Goal: Task Accomplishment & Management: Complete application form

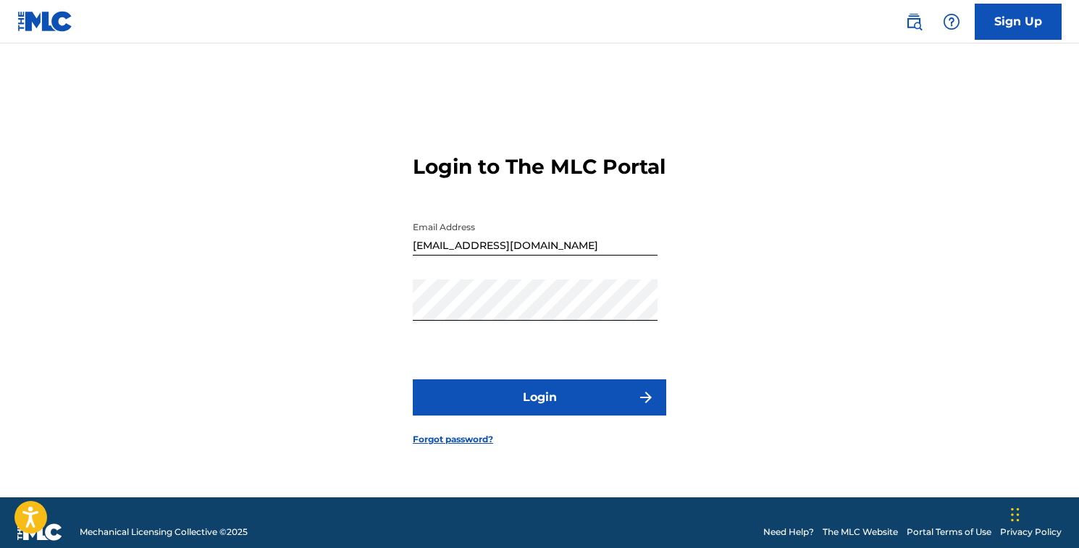
scroll to position [19, 0]
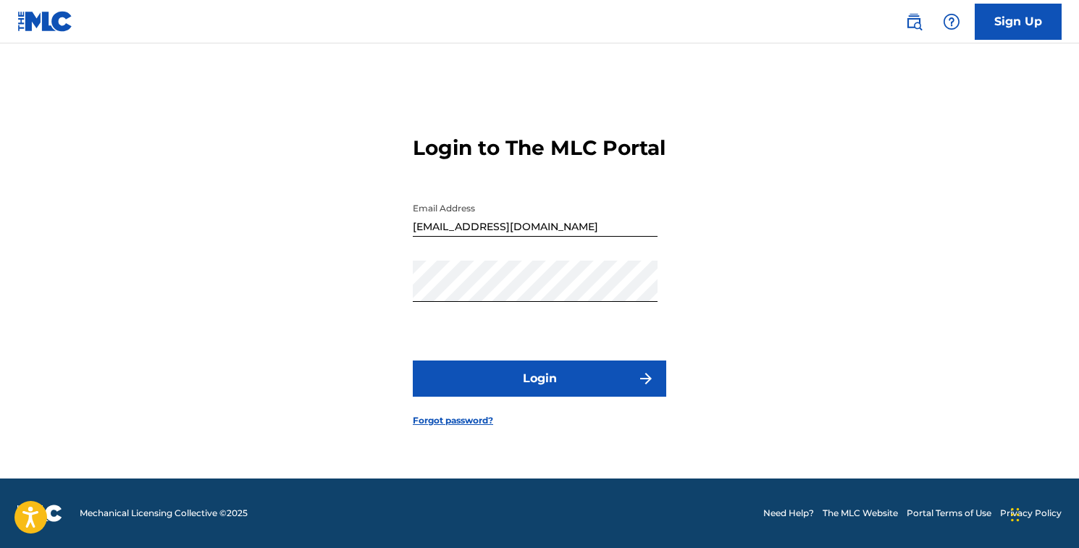
click at [562, 396] on button "Login" at bounding box center [539, 378] width 253 height 36
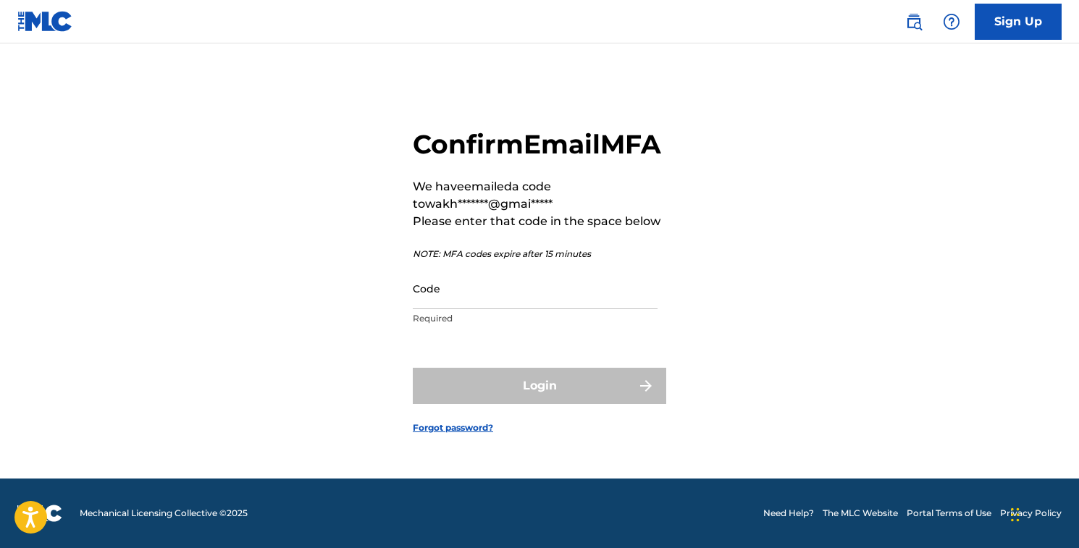
click at [518, 292] on input "Code" at bounding box center [535, 288] width 245 height 41
paste input "263736"
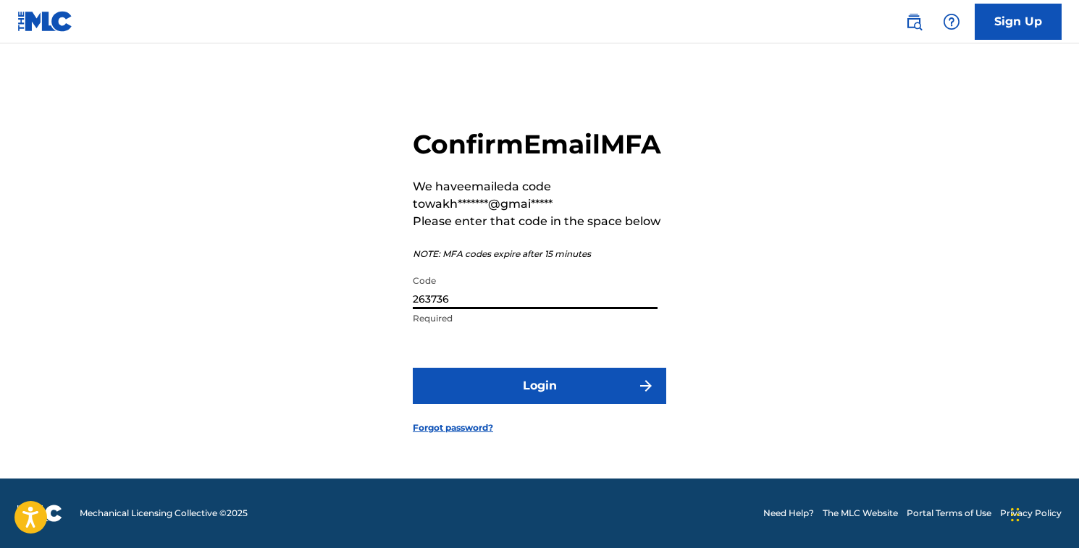
type input "263736"
click at [516, 382] on form "Confirm Email MFA We have emailed a code to wakh*******@gmai***** Please enter …" at bounding box center [539, 270] width 253 height 418
click at [512, 400] on button "Login" at bounding box center [539, 386] width 253 height 36
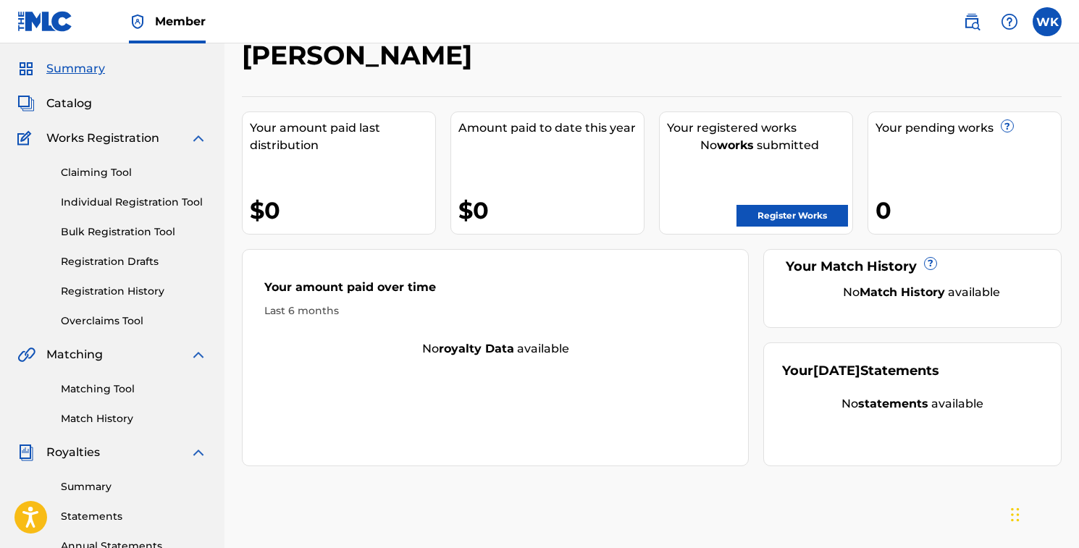
scroll to position [41, 0]
click at [108, 178] on link "Claiming Tool" at bounding box center [134, 171] width 146 height 15
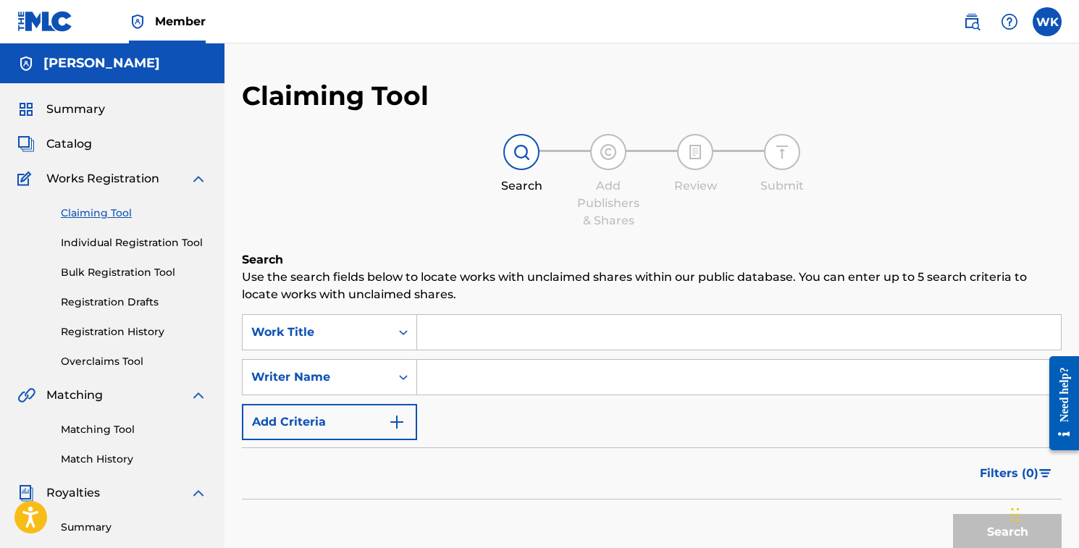
click at [478, 326] on input "Search Form" at bounding box center [738, 332] width 643 height 35
click at [150, 248] on link "Individual Registration Tool" at bounding box center [134, 242] width 146 height 15
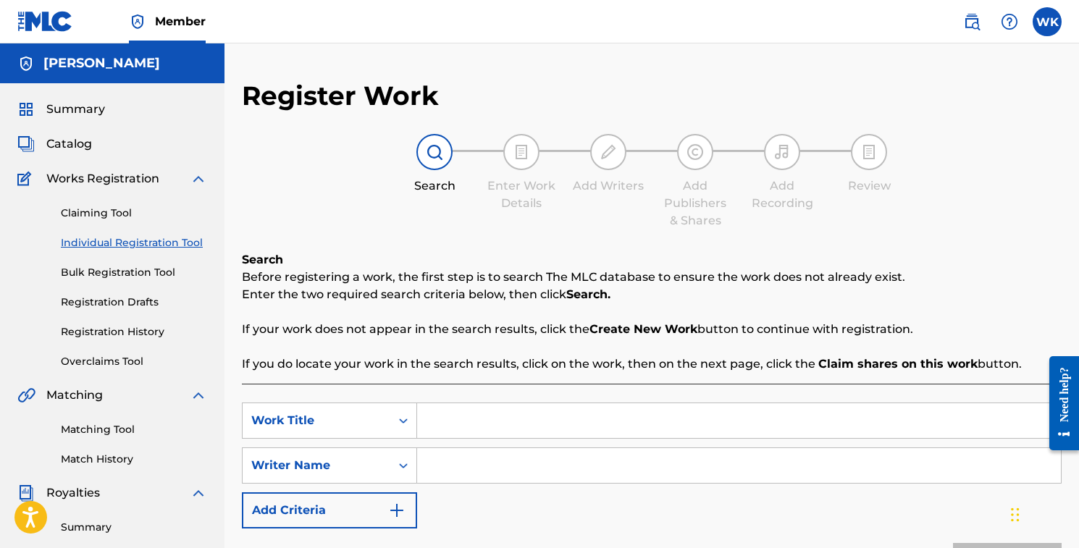
scroll to position [43, 0]
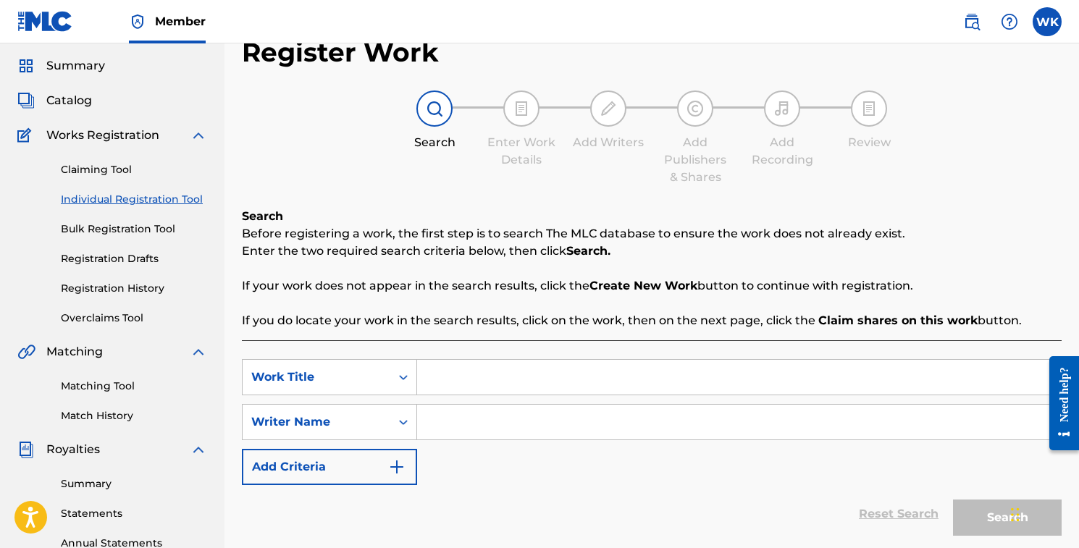
click at [98, 102] on div "Catalog" at bounding box center [112, 100] width 190 height 17
click at [77, 102] on span "Catalog" at bounding box center [69, 100] width 46 height 17
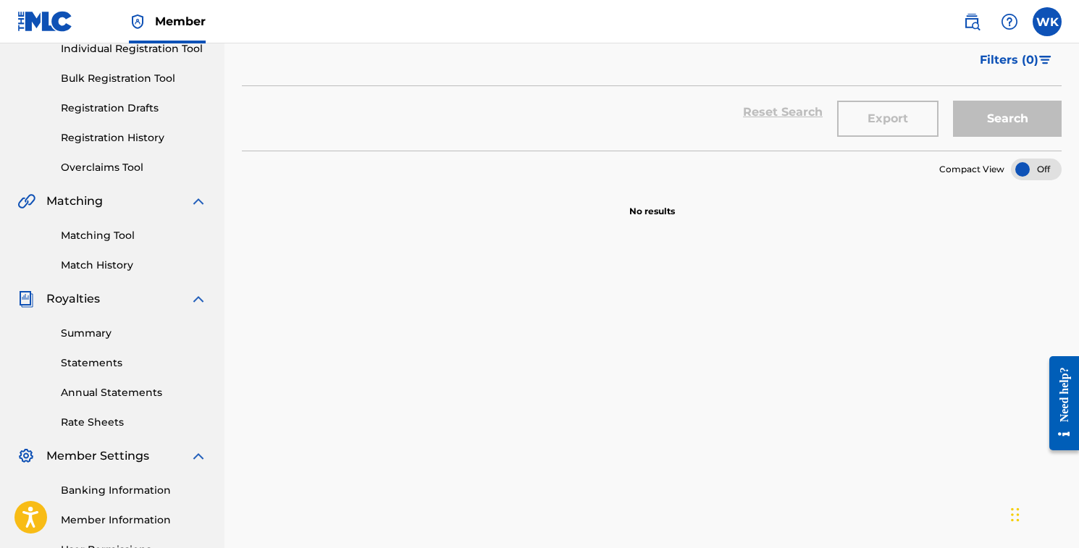
scroll to position [195, 0]
click at [86, 341] on div "Summary Statements Annual Statements Rate Sheets" at bounding box center [112, 367] width 190 height 122
click at [88, 337] on link "Summary" at bounding box center [134, 331] width 146 height 15
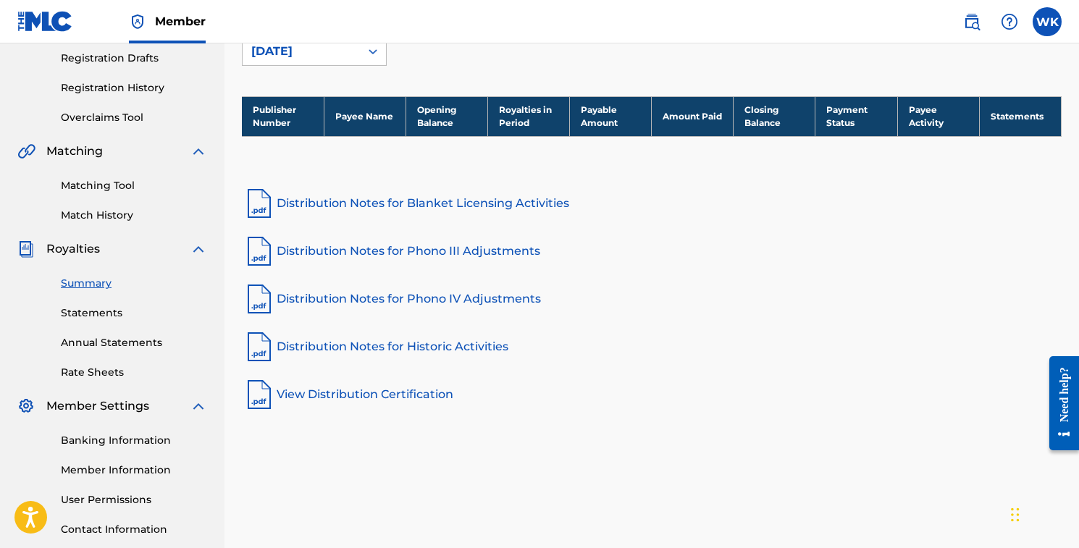
scroll to position [248, 0]
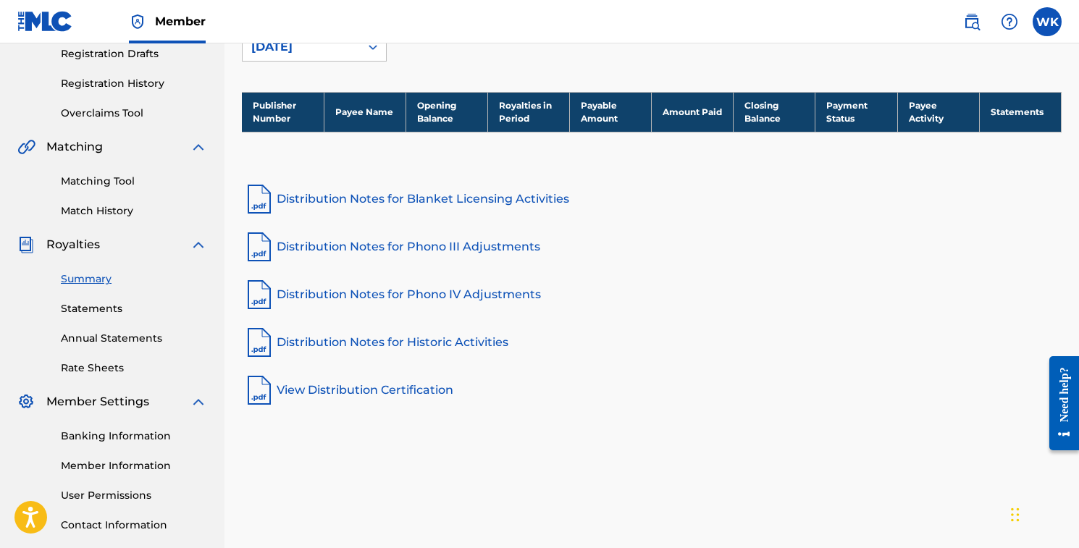
click at [94, 436] on link "Banking Information" at bounding box center [134, 436] width 146 height 15
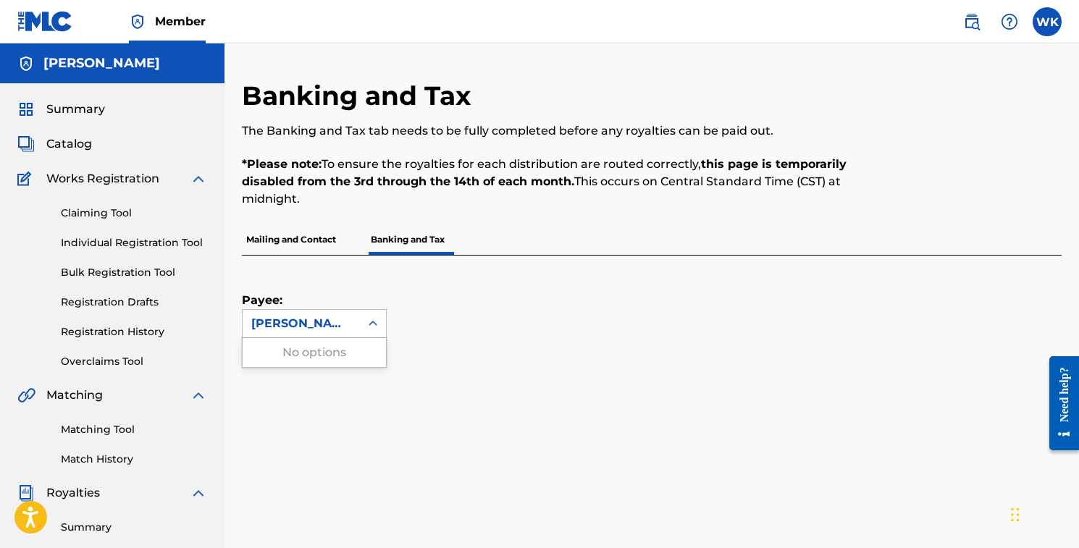
click at [330, 329] on div "[PERSON_NAME]" at bounding box center [301, 323] width 100 height 17
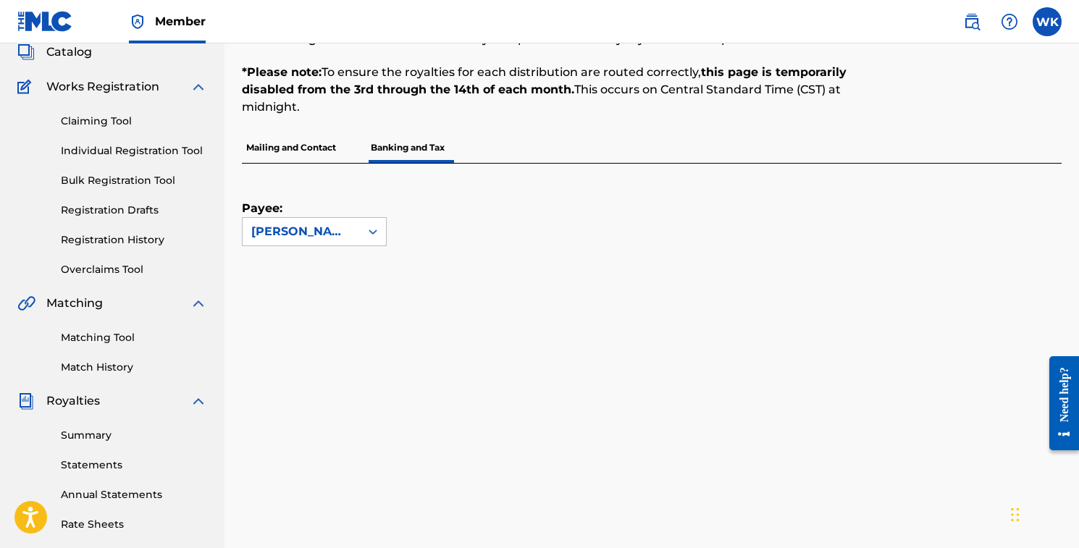
scroll to position [68, 0]
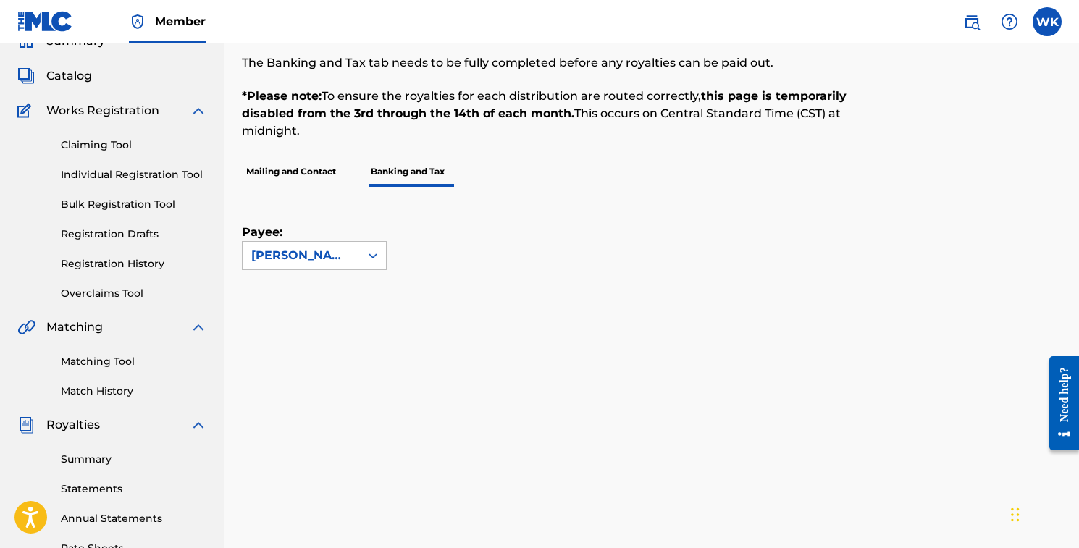
click at [111, 245] on div "Claiming Tool Individual Registration Tool Bulk Registration Tool Registration …" at bounding box center [112, 210] width 190 height 182
click at [117, 241] on link "Registration Drafts" at bounding box center [134, 234] width 146 height 15
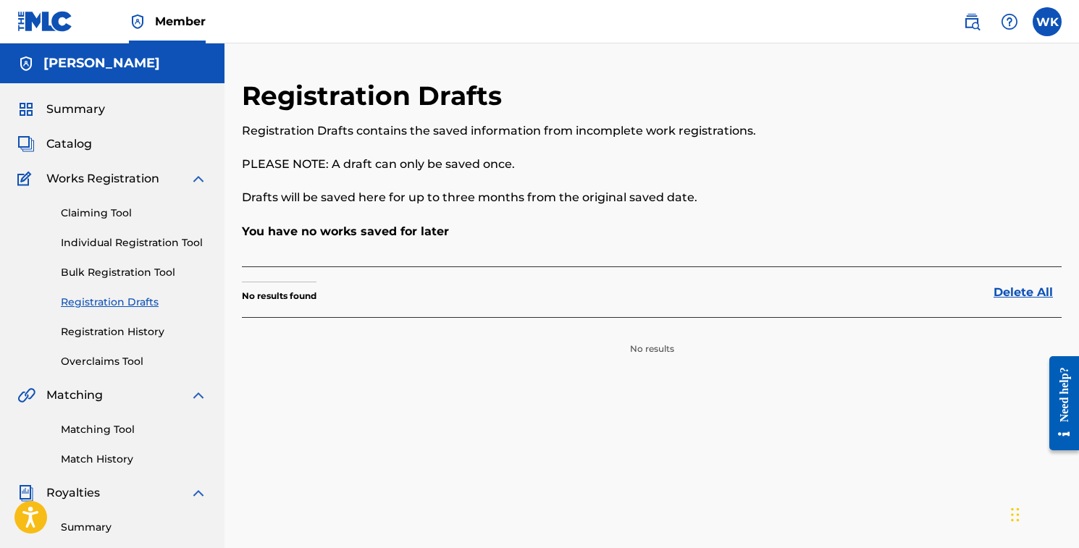
click at [122, 240] on link "Individual Registration Tool" at bounding box center [134, 242] width 146 height 15
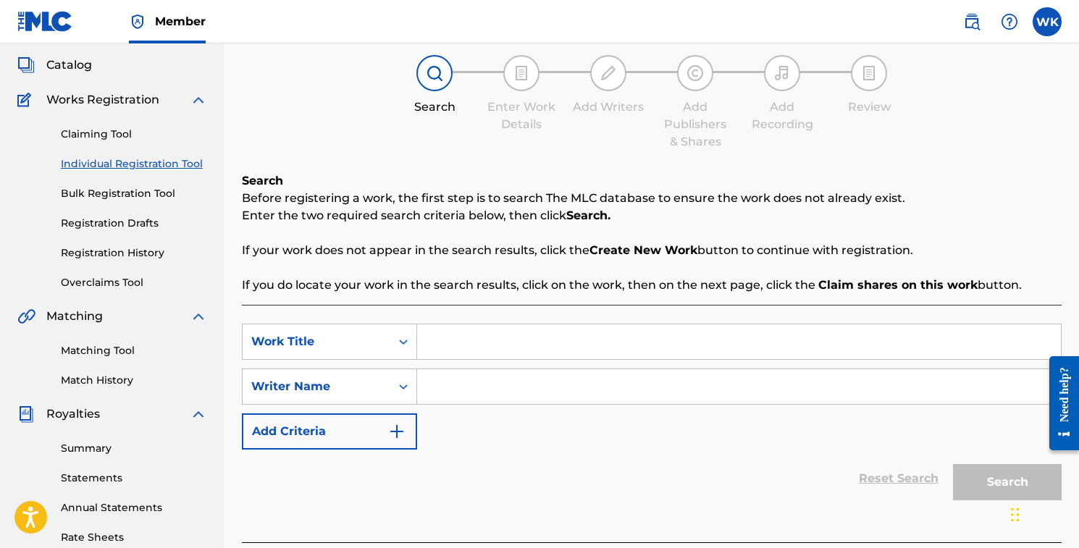
scroll to position [98, 0]
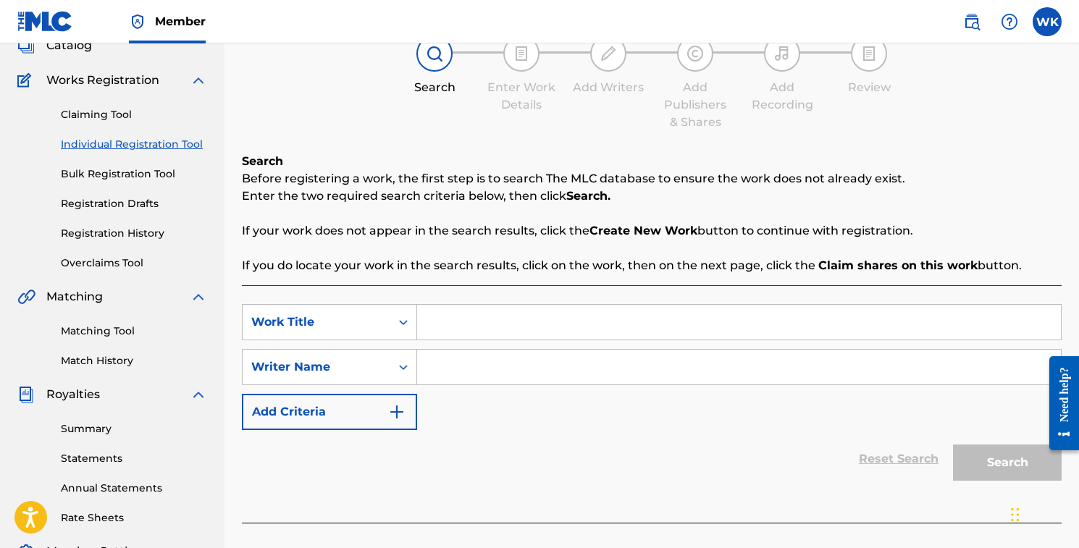
click at [487, 329] on input "Search Form" at bounding box center [738, 322] width 643 height 35
type input "bubby"
click at [546, 367] on input "Search Form" at bounding box center [738, 367] width 643 height 35
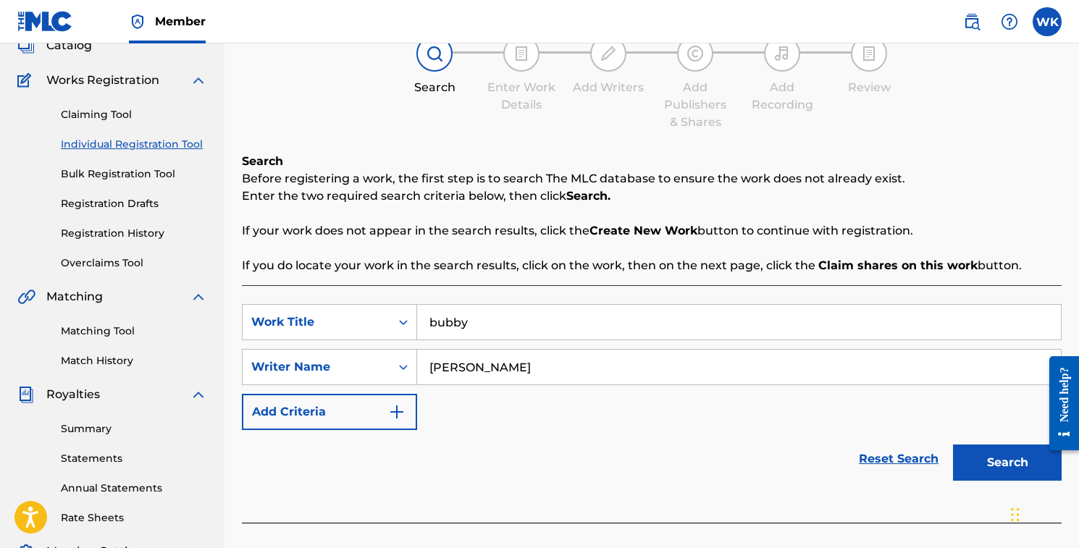
type input "[PERSON_NAME]"
click at [978, 471] on button "Search" at bounding box center [1007, 462] width 109 height 36
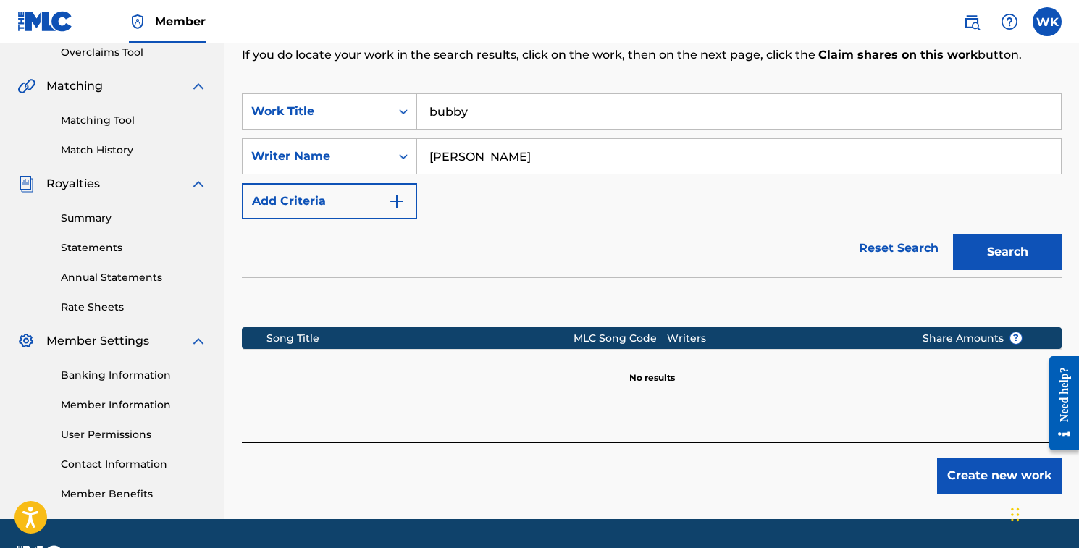
scroll to position [324, 0]
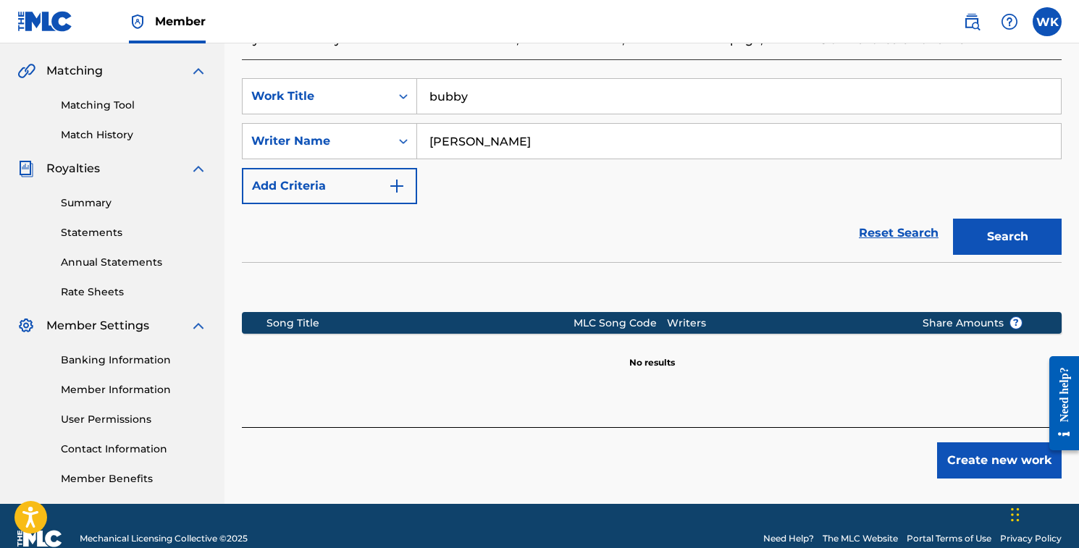
click at [410, 191] on button "Add Criteria" at bounding box center [329, 186] width 175 height 36
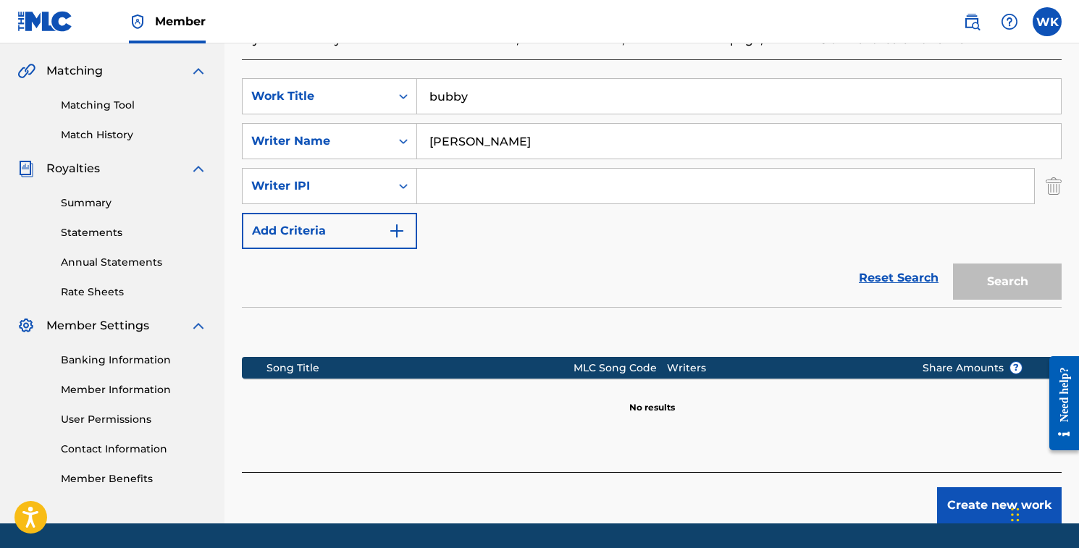
click at [376, 225] on button "Add Criteria" at bounding box center [329, 231] width 175 height 36
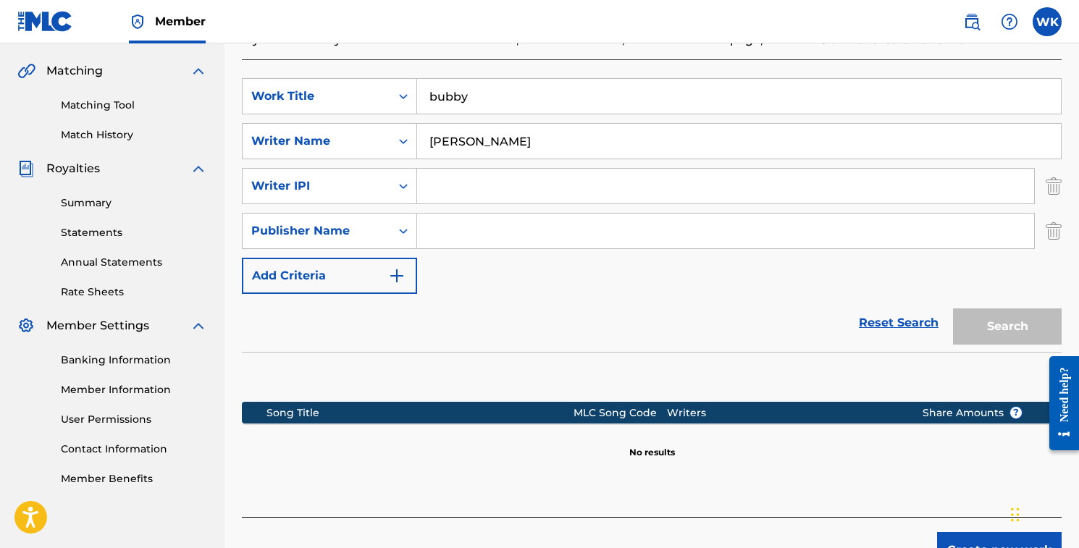
click at [386, 266] on button "Add Criteria" at bounding box center [329, 276] width 175 height 36
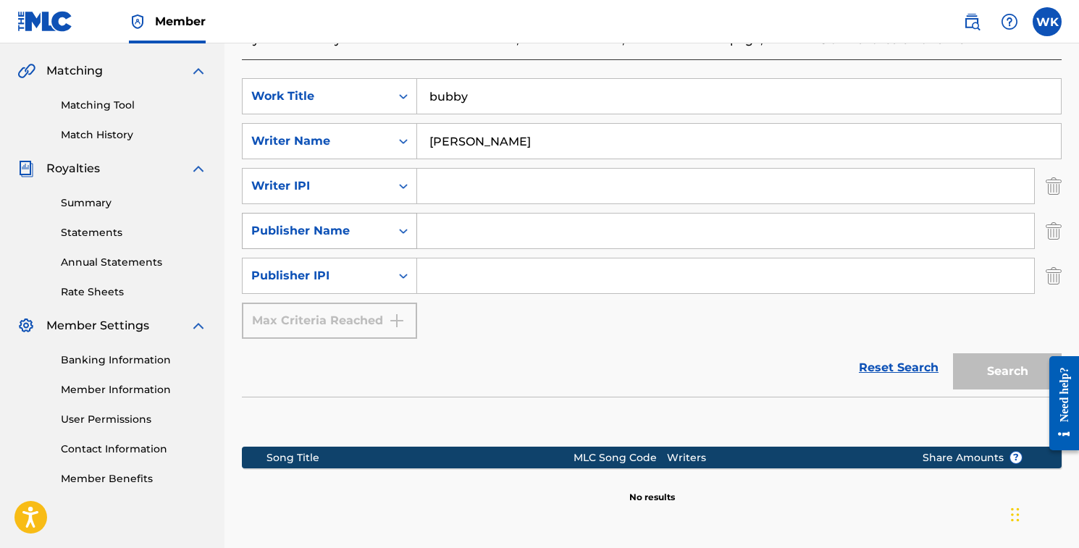
click at [401, 241] on div "Search Form" at bounding box center [403, 231] width 26 height 26
click at [415, 241] on div "Search Form" at bounding box center [403, 231] width 26 height 26
click at [444, 235] on input "Search Form" at bounding box center [725, 231] width 617 height 35
type input "wakwak music"
click at [972, 366] on div "Search" at bounding box center [1003, 368] width 116 height 58
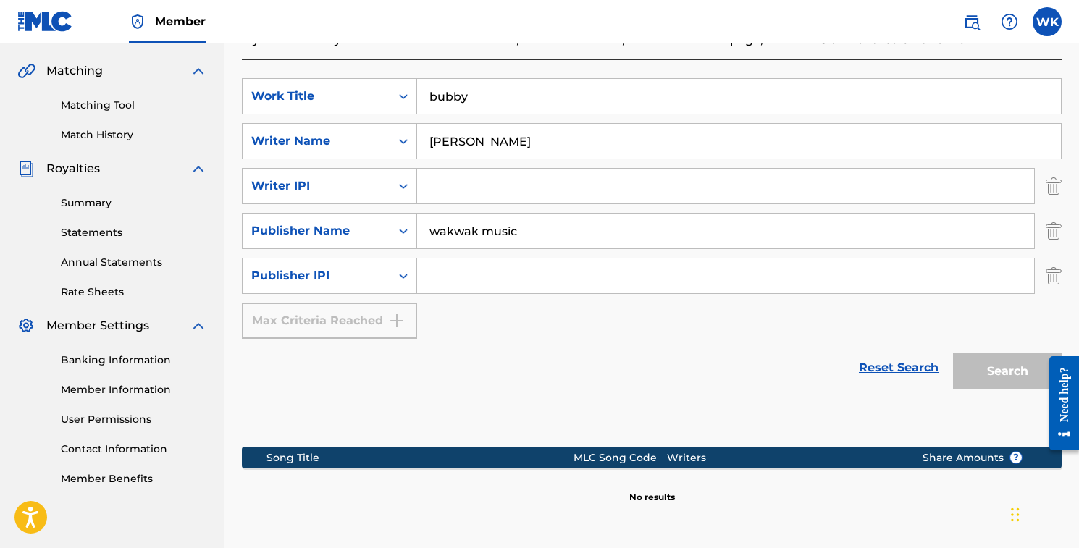
click at [683, 312] on div "SearchWithCriteria195b171f-084c-4ff5-a148-cc5fd10859f4 Work Title bubby SearchW…" at bounding box center [651, 208] width 819 height 261
click at [1052, 196] on img "Search Form" at bounding box center [1053, 186] width 16 height 36
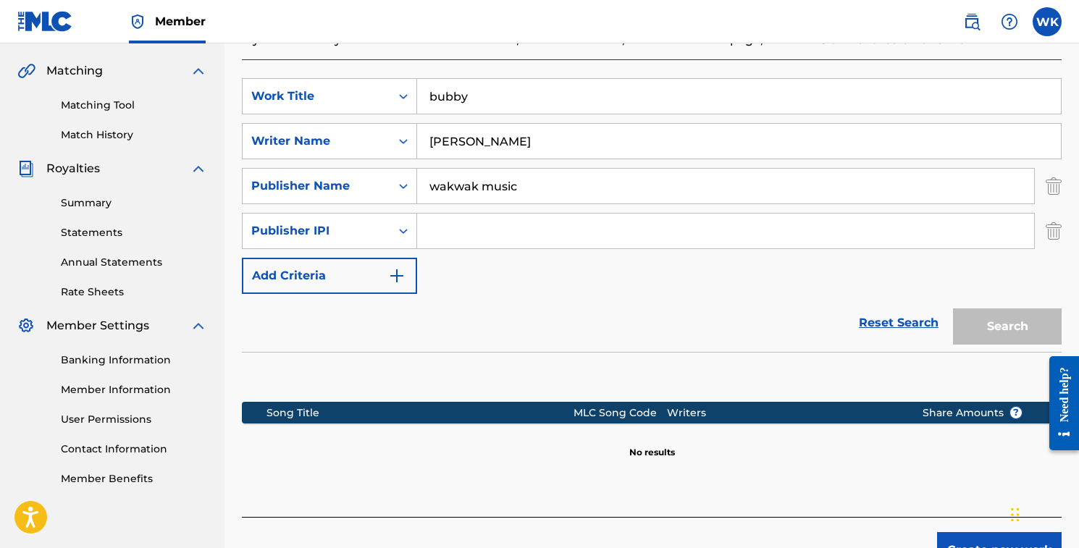
click at [1047, 224] on img "Search Form" at bounding box center [1053, 231] width 16 height 36
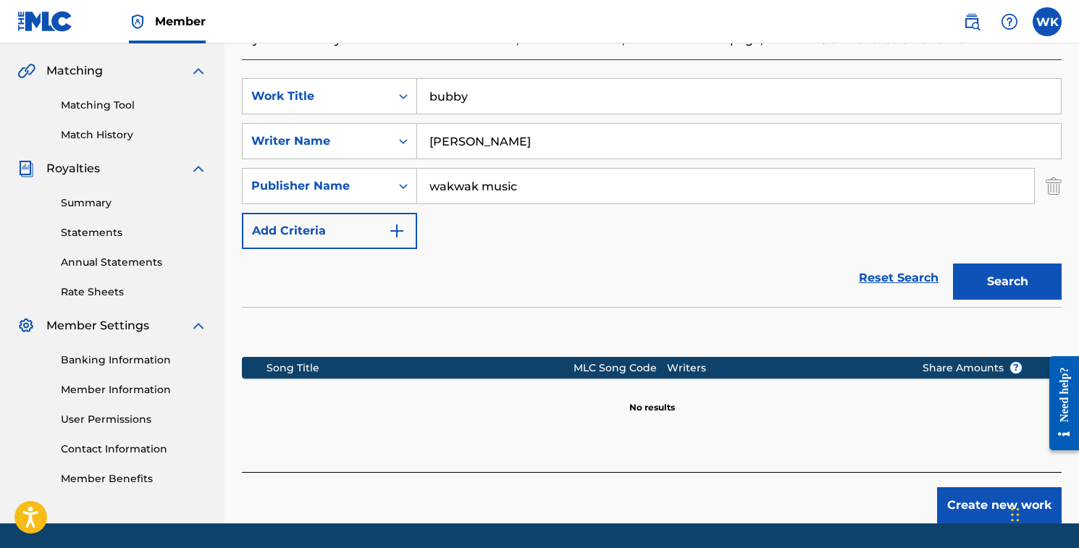
click at [1023, 283] on button "Search" at bounding box center [1007, 281] width 109 height 36
click at [550, 137] on input "[PERSON_NAME]" at bounding box center [738, 141] width 643 height 35
click at [542, 177] on input "wakwak music" at bounding box center [725, 186] width 617 height 35
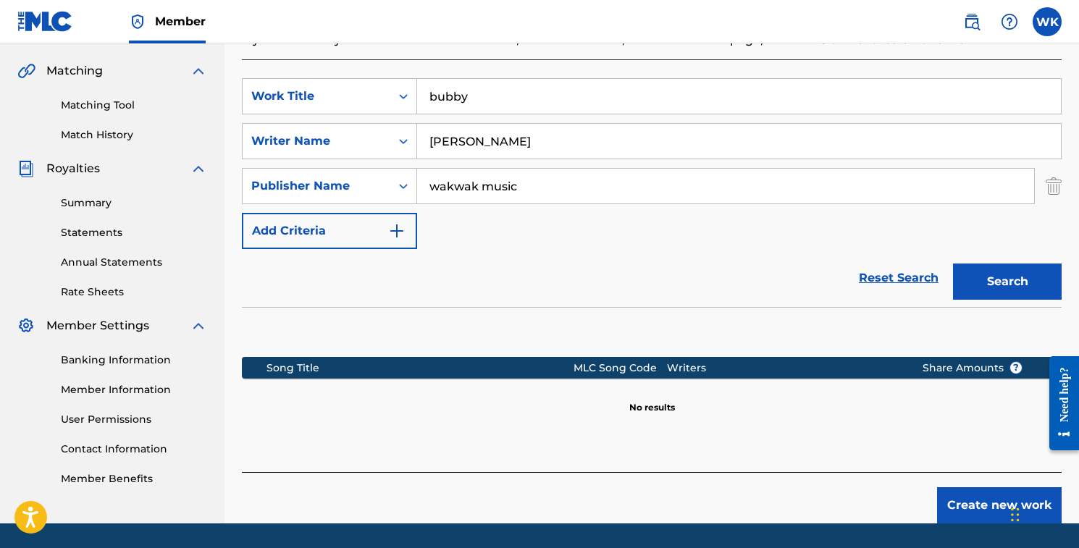
click at [542, 176] on input "wakwak music" at bounding box center [725, 186] width 617 height 35
click at [557, 104] on input "bubby" at bounding box center [738, 96] width 643 height 35
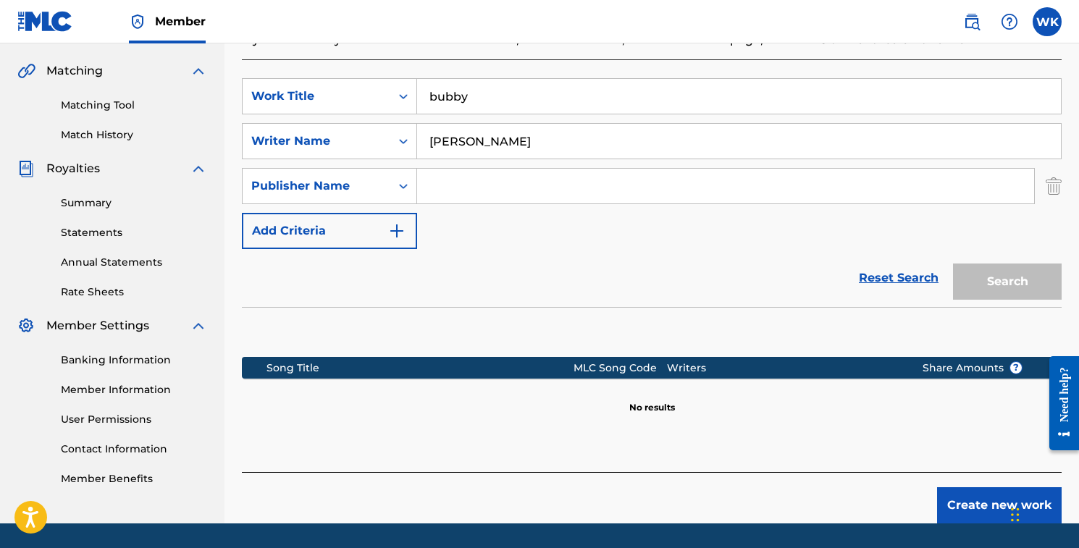
click at [557, 104] on input "bubby" at bounding box center [738, 96] width 643 height 35
click at [986, 229] on div "SearchWithCriteria195b171f-084c-4ff5-a148-cc5fd10859f4 Work Title SearchWithCri…" at bounding box center [651, 163] width 819 height 171
click at [1058, 176] on img "Search Form" at bounding box center [1053, 186] width 16 height 36
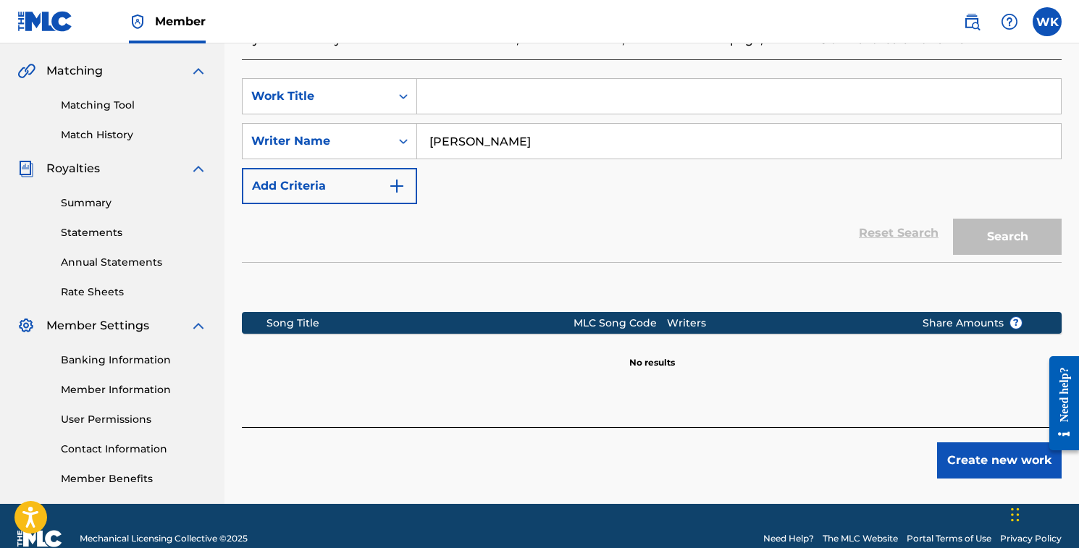
click at [598, 104] on input "Search Form" at bounding box center [738, 96] width 643 height 35
click at [530, 143] on input "[PERSON_NAME]" at bounding box center [738, 141] width 643 height 35
click at [439, 143] on input "[PERSON_NAME]" at bounding box center [738, 141] width 643 height 35
type input "[PERSON_NAME]"
click at [476, 80] on input "Search Form" at bounding box center [738, 96] width 643 height 35
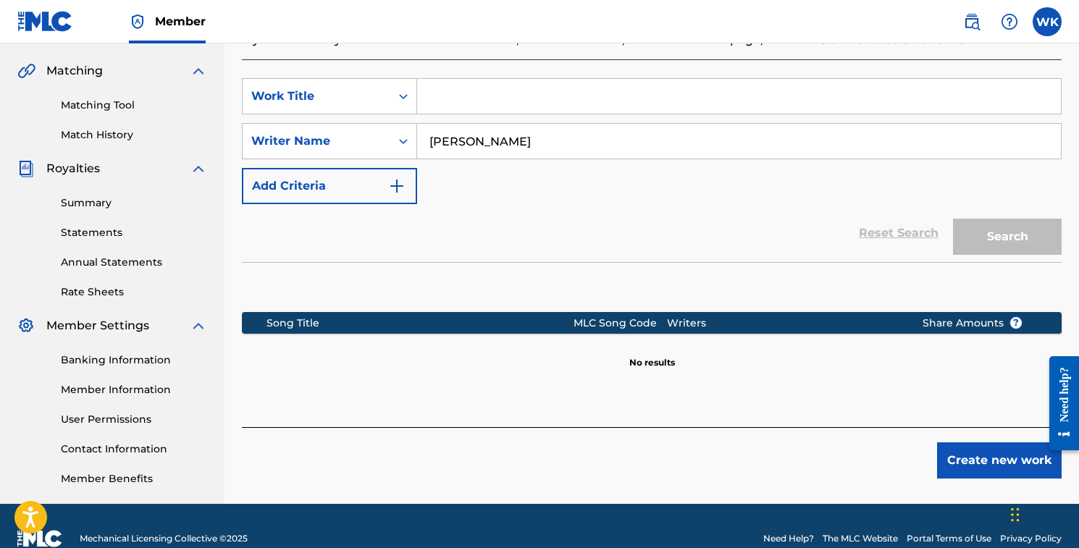
click at [476, 80] on input "Search Form" at bounding box center [738, 96] width 643 height 35
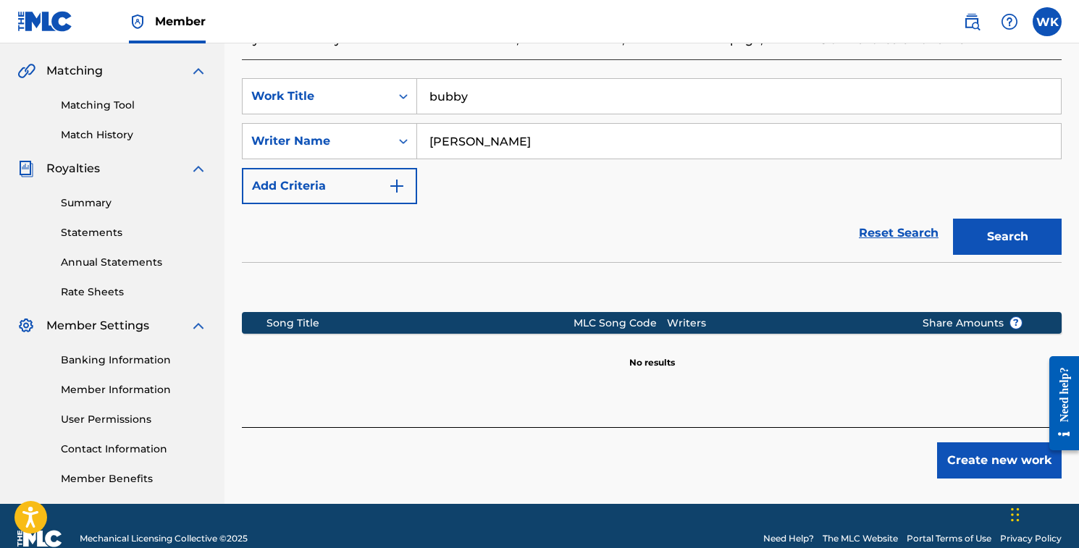
type input "bubby"
click at [1016, 255] on div "Search" at bounding box center [1003, 233] width 116 height 58
click at [1023, 244] on button "Search" at bounding box center [1007, 237] width 109 height 36
click at [974, 469] on button "Create new work" at bounding box center [999, 460] width 124 height 36
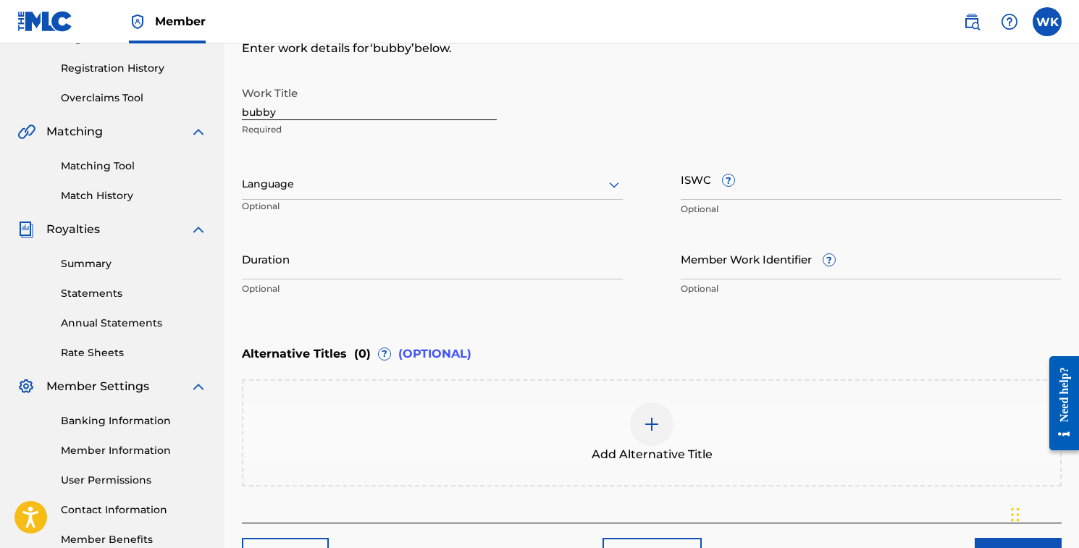
scroll to position [190, 0]
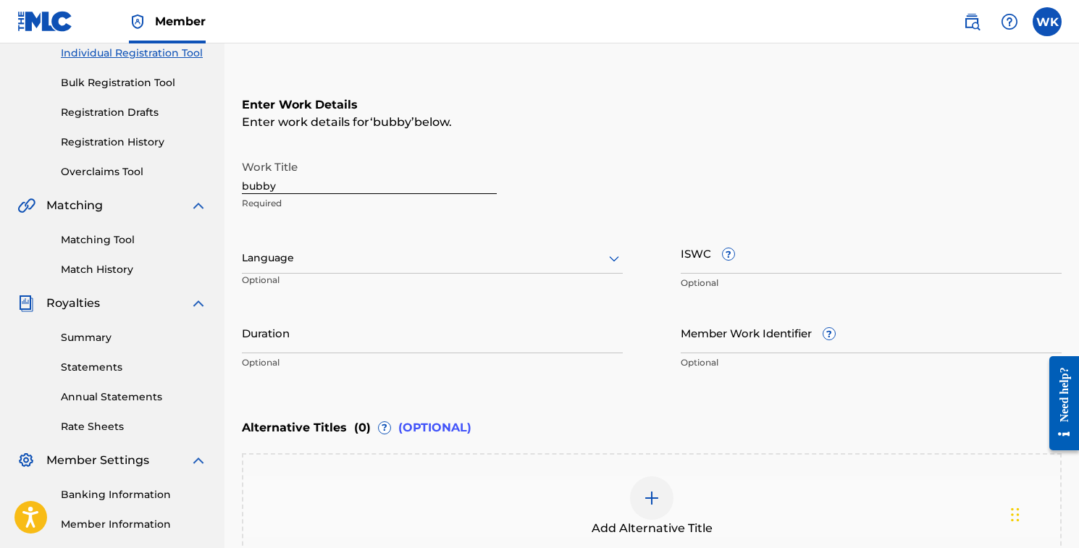
click at [373, 348] on input "Duration" at bounding box center [432, 332] width 381 height 41
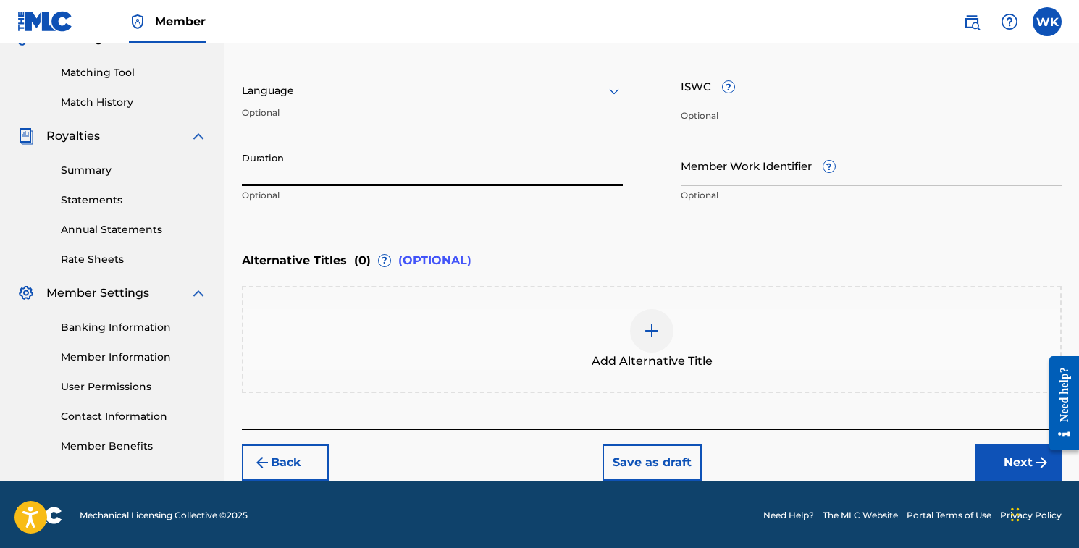
scroll to position [358, 0]
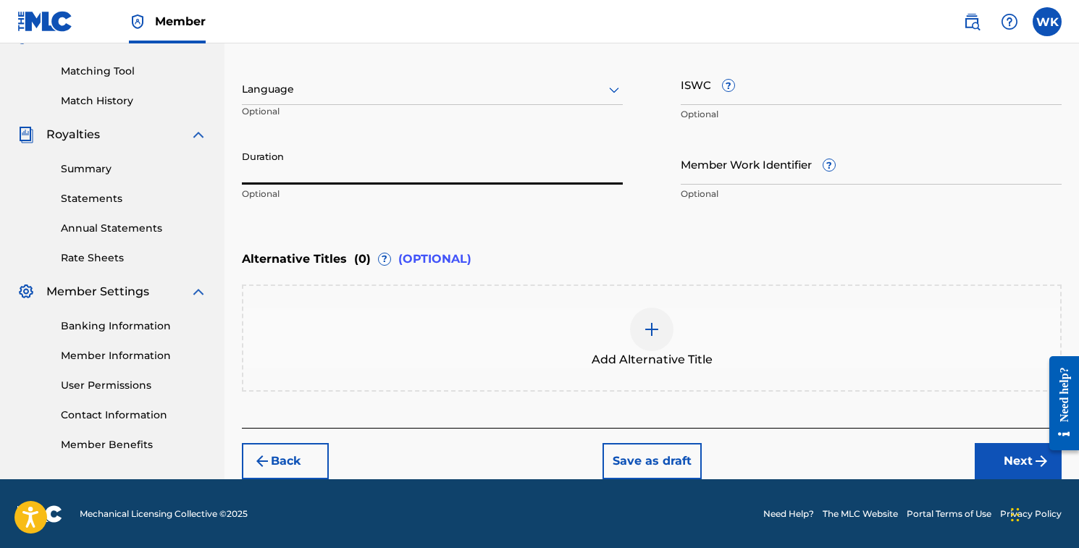
click at [355, 166] on input "Duration" at bounding box center [432, 163] width 381 height 41
type input "2"
type input "02:14"
click at [1027, 467] on button "Next" at bounding box center [1017, 461] width 87 height 36
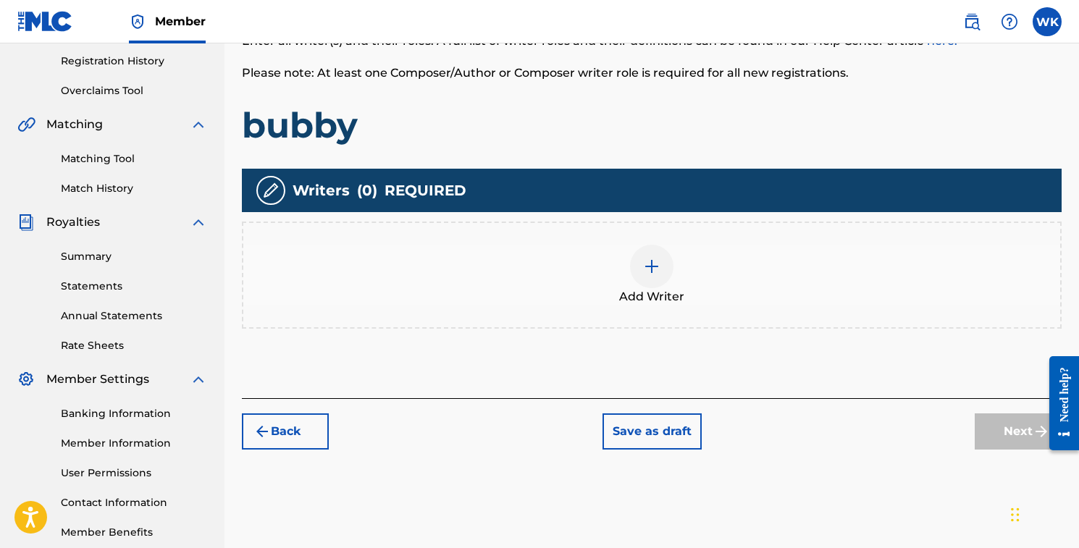
scroll to position [350, 0]
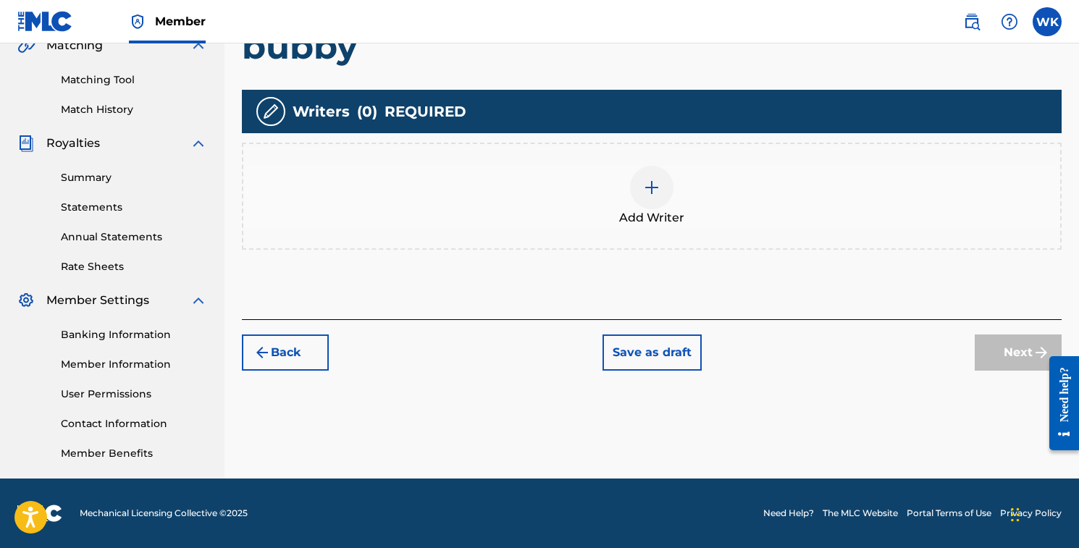
click at [667, 172] on div "Add Writer" at bounding box center [651, 196] width 816 height 61
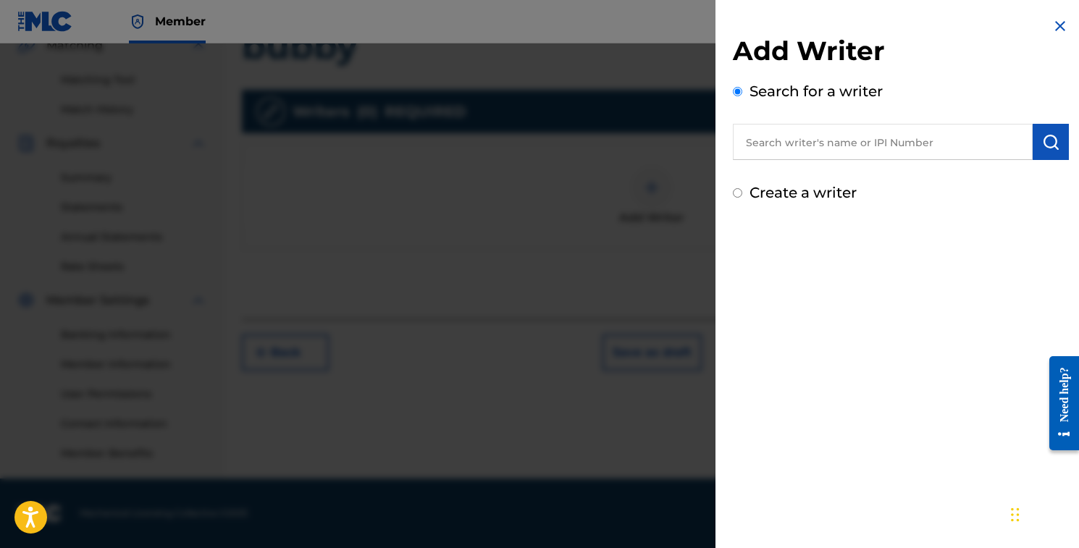
click at [803, 147] on input "text" at bounding box center [883, 142] width 300 height 36
click at [785, 196] on label "Create a writer" at bounding box center [802, 192] width 107 height 17
radio input "true"
click at [742, 196] on input "Create a writer" at bounding box center [737, 192] width 9 height 9
radio input "false"
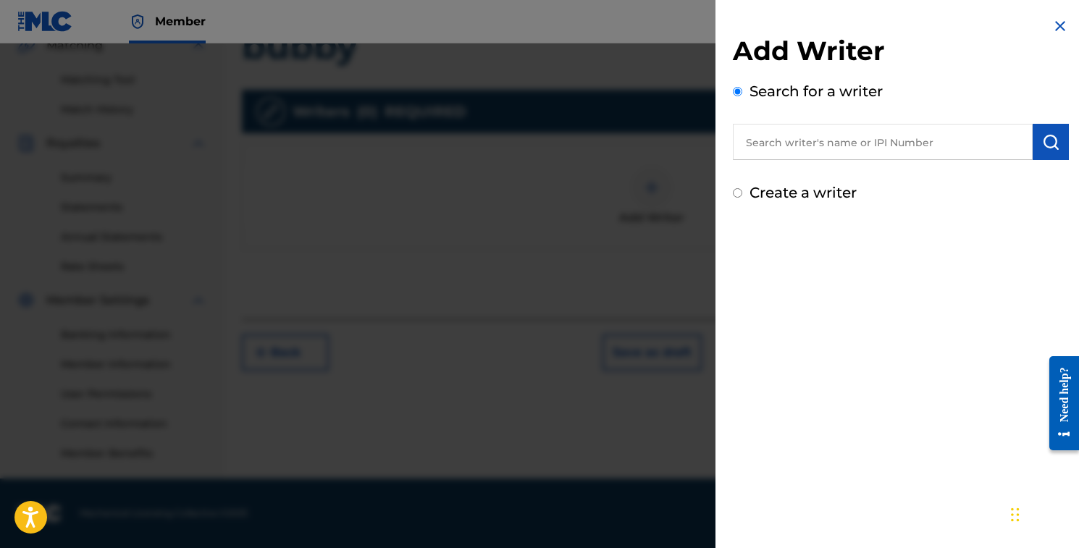
radio input "true"
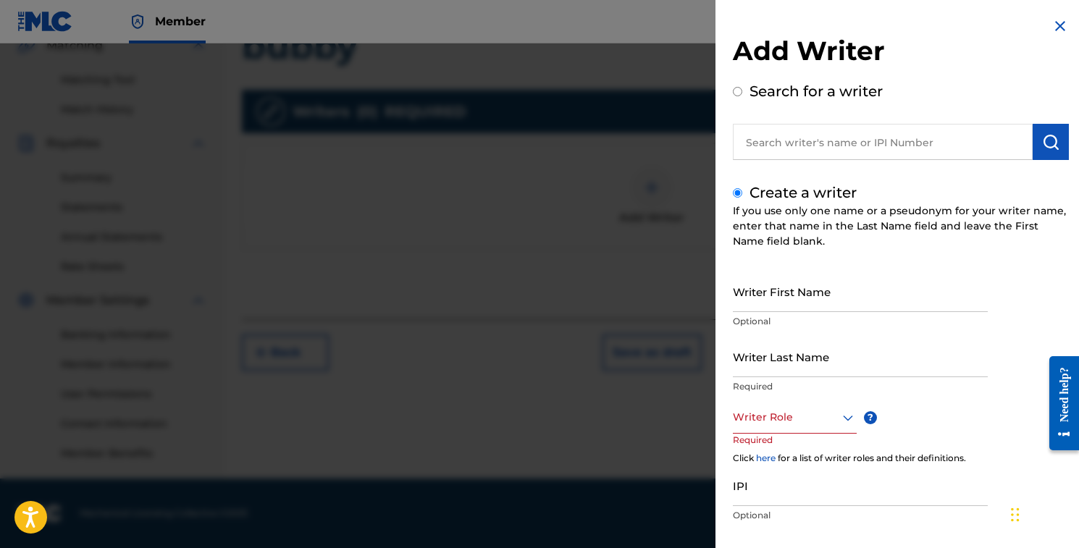
click at [764, 297] on input "Writer First Name" at bounding box center [860, 291] width 255 height 41
type input "[PERSON_NAME]"
type input "Kaftan"
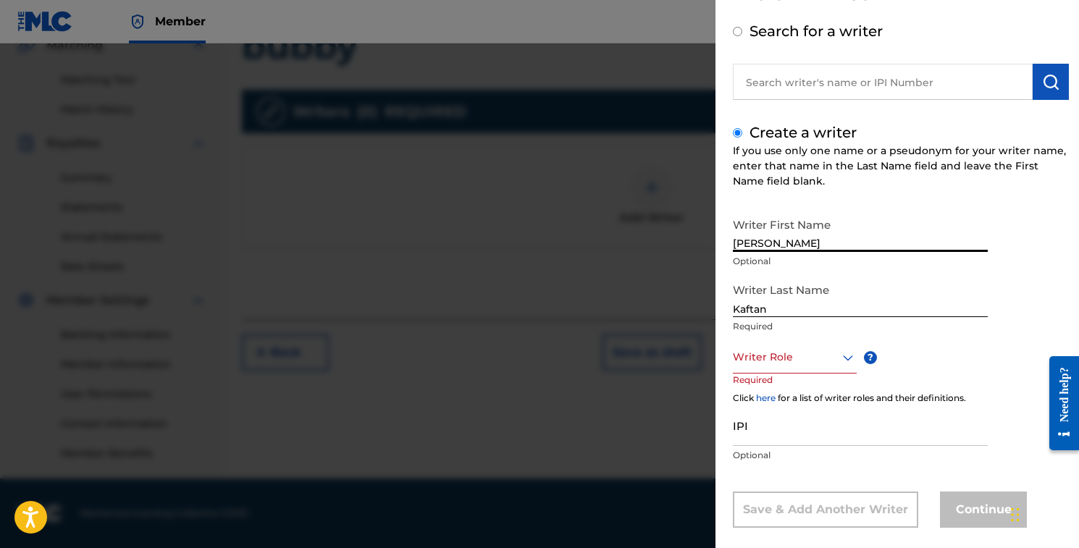
scroll to position [79, 0]
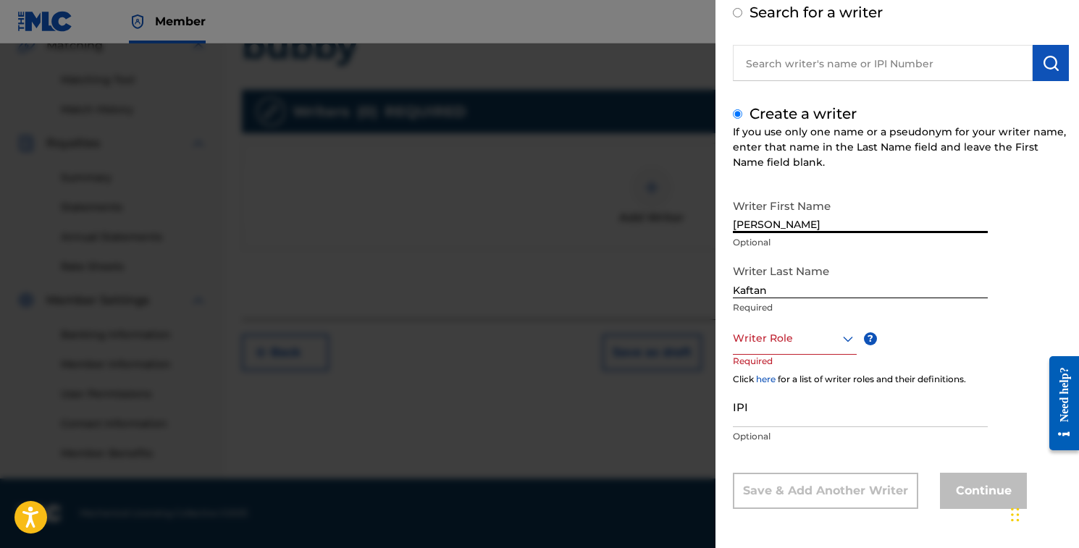
click at [810, 355] on div "Writer Role" at bounding box center [795, 338] width 124 height 33
click at [819, 379] on div "Composer/Author" at bounding box center [794, 371] width 122 height 33
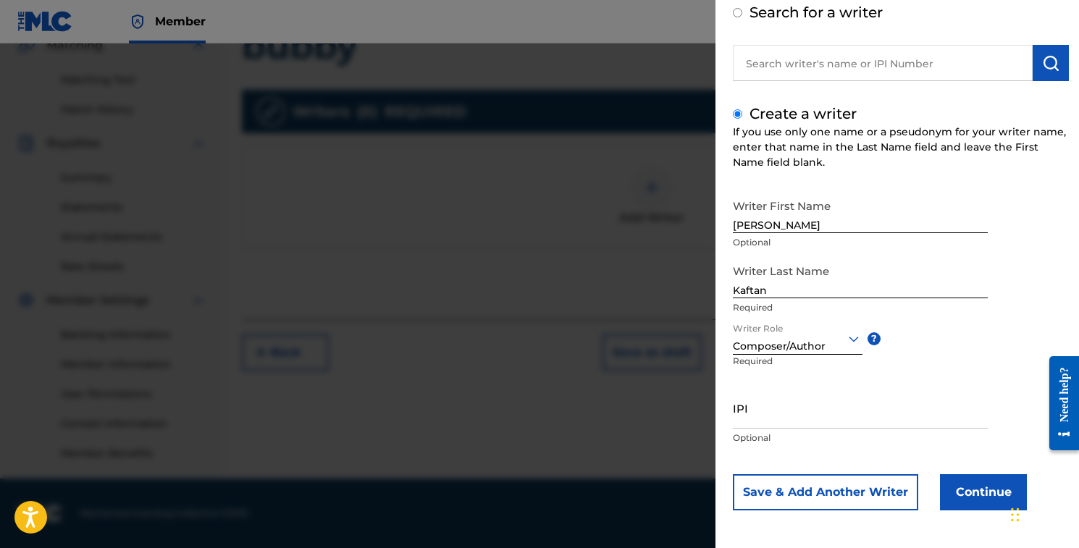
click at [953, 470] on div "Writer First Name [PERSON_NAME] Optional Writer Last Name [PERSON_NAME] Require…" at bounding box center [901, 351] width 336 height 318
click at [959, 490] on button "Continue" at bounding box center [983, 492] width 87 height 36
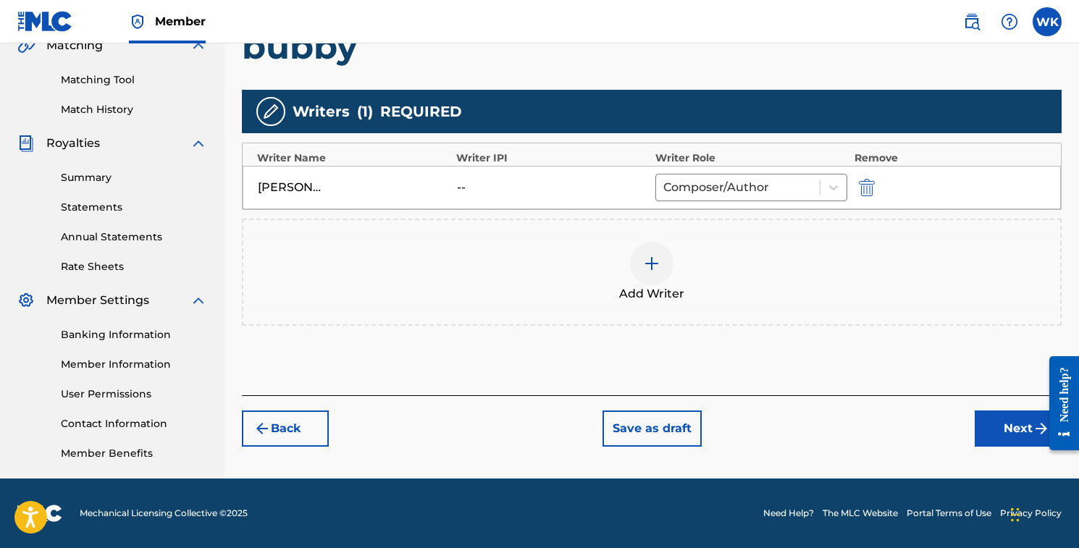
click at [974, 425] on button "Next" at bounding box center [1017, 428] width 87 height 36
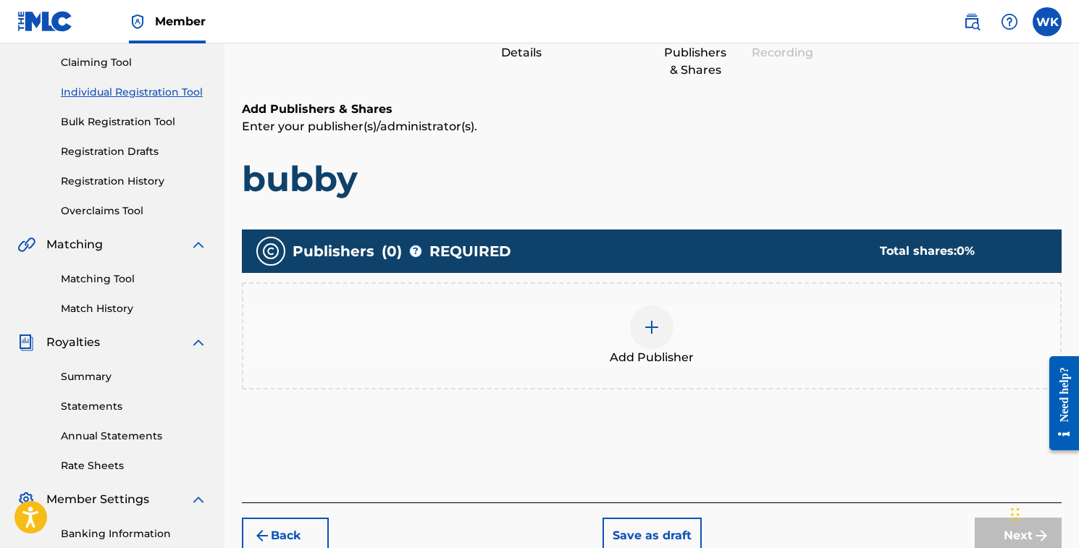
scroll to position [172, 0]
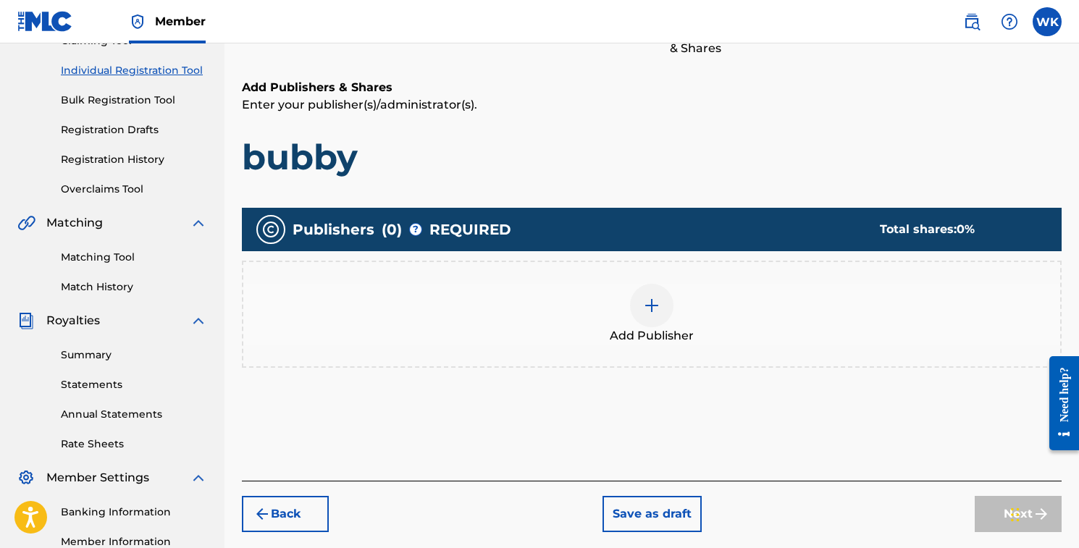
click at [622, 271] on div "Add Publisher" at bounding box center [651, 314] width 819 height 107
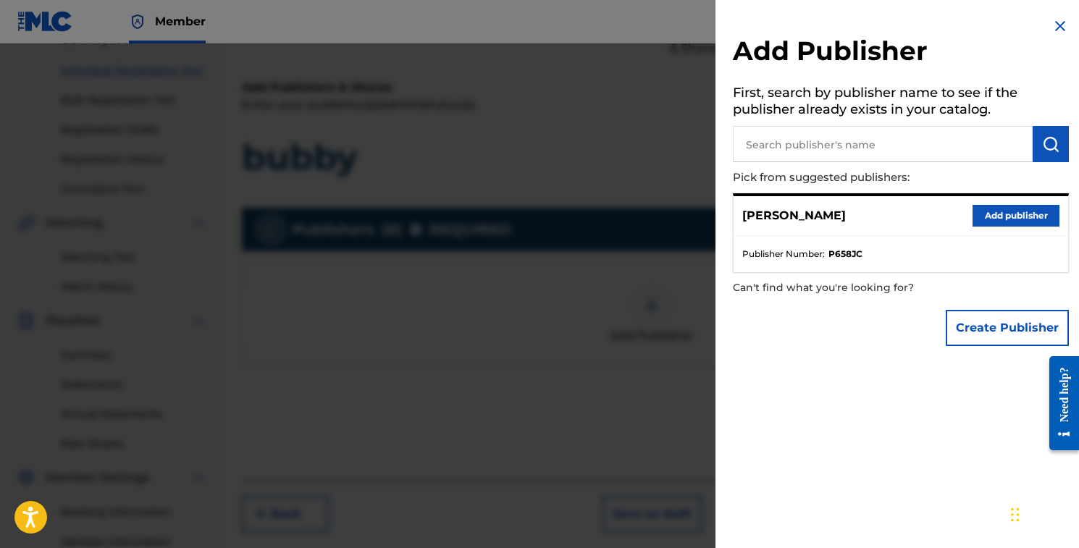
click at [821, 124] on h5 "First, search by publisher name to see if the publisher already exists in your …" at bounding box center [901, 103] width 336 height 46
click at [818, 132] on input "text" at bounding box center [883, 144] width 300 height 36
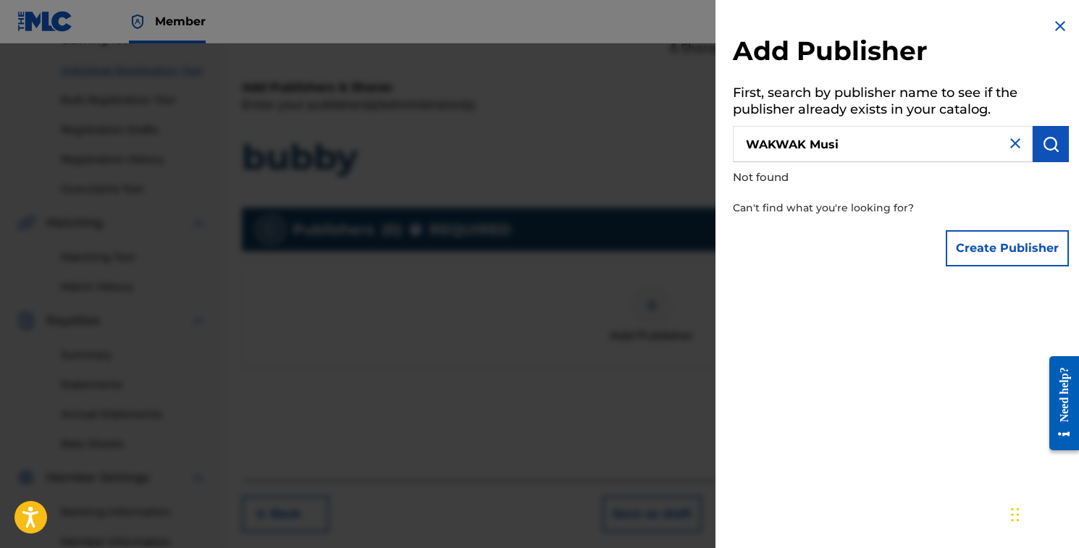
type input "WAKWAK Musi"
click at [980, 253] on button "Create Publisher" at bounding box center [1006, 248] width 123 height 36
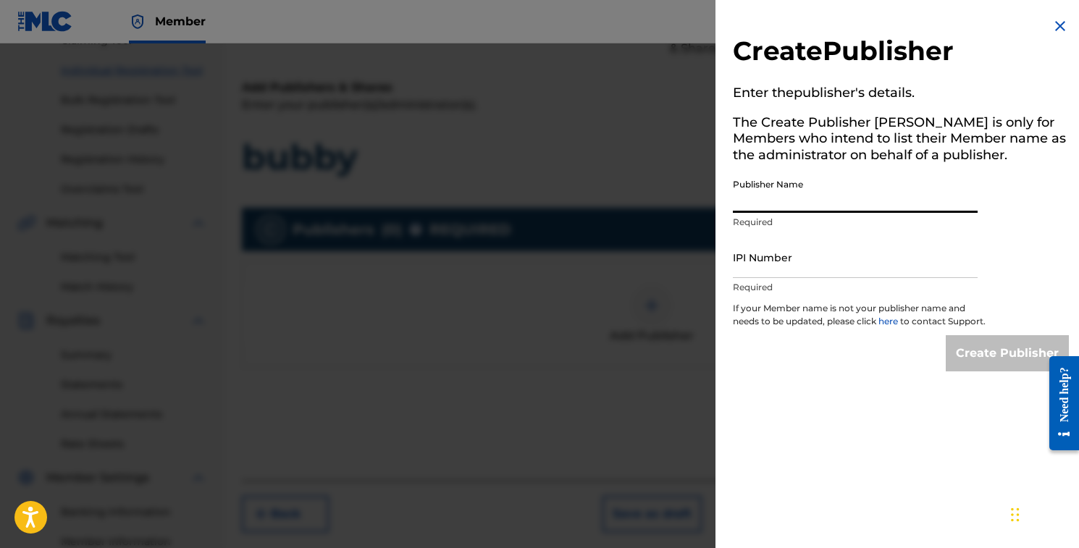
click at [843, 198] on input "Publisher Name" at bounding box center [855, 192] width 245 height 41
type input "WAKWAK MUSIC"
click at [839, 271] on input "IPI Number" at bounding box center [855, 257] width 245 height 41
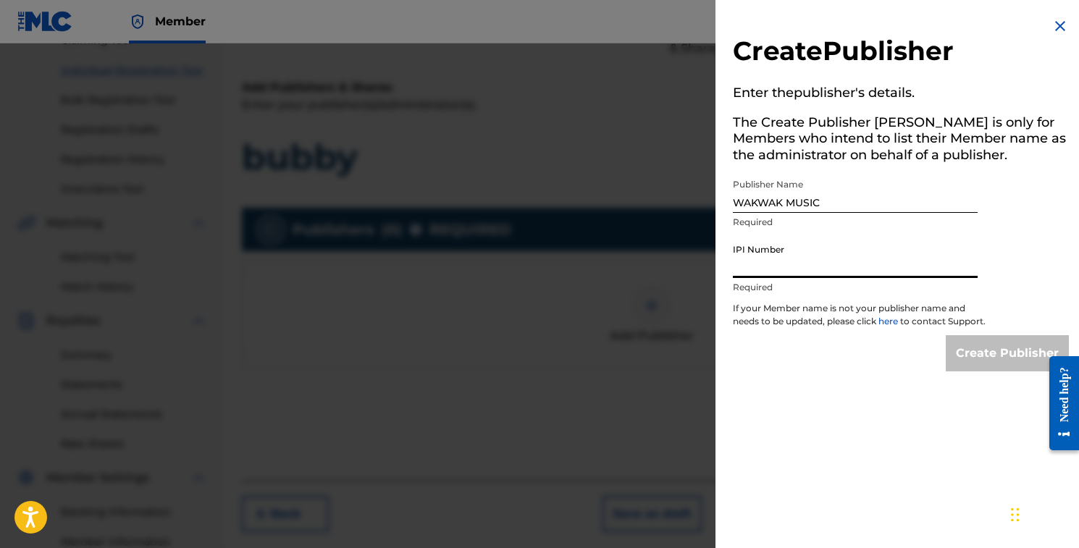
paste input "01182192756"
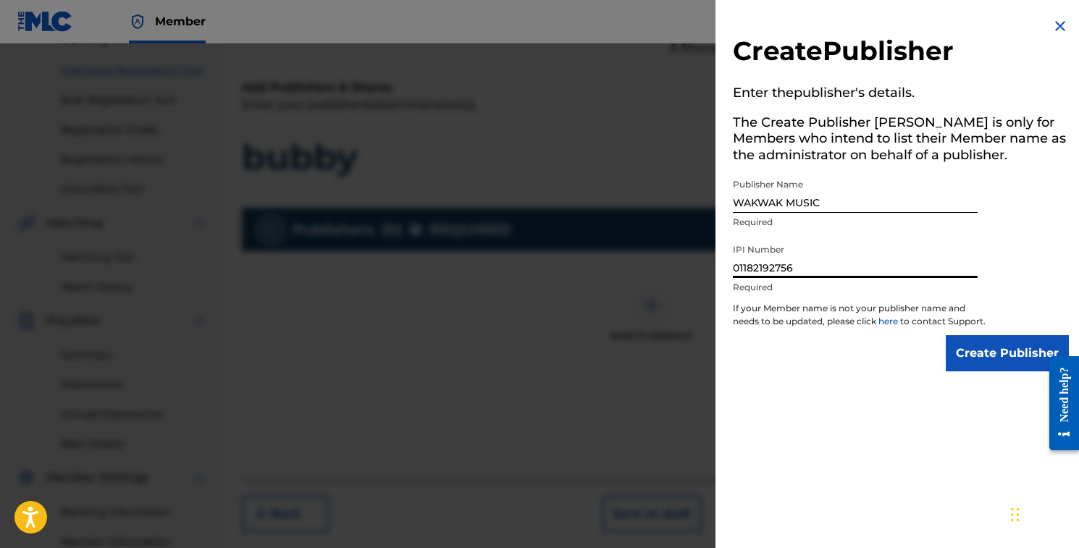
type input "01182192756"
click at [815, 199] on input "WAKWAK MUSIC" at bounding box center [855, 192] width 245 height 41
type input "W"
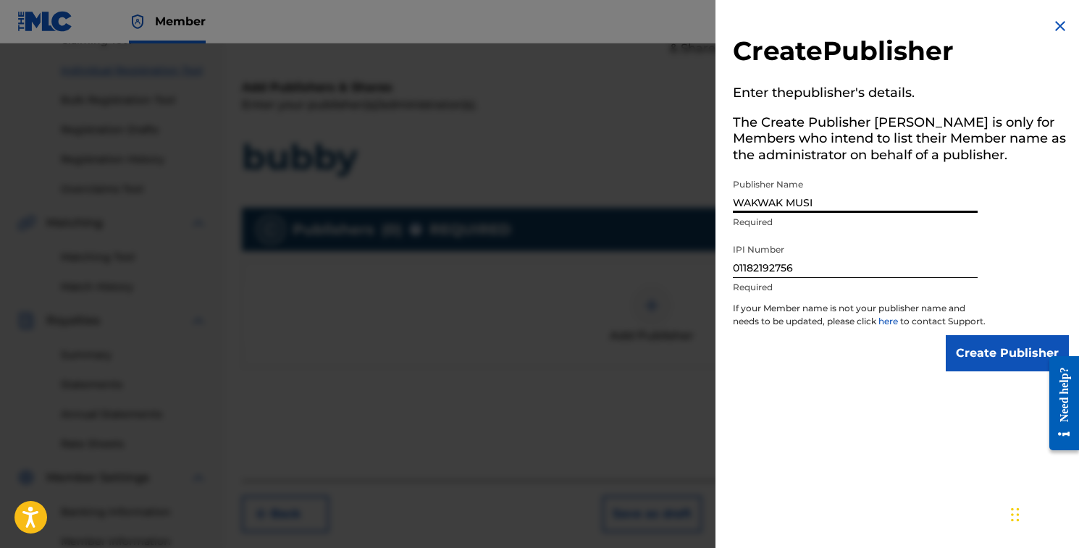
type input "WAKWAK MUSIC"
click at [1006, 368] on input "Create Publisher" at bounding box center [1006, 353] width 123 height 36
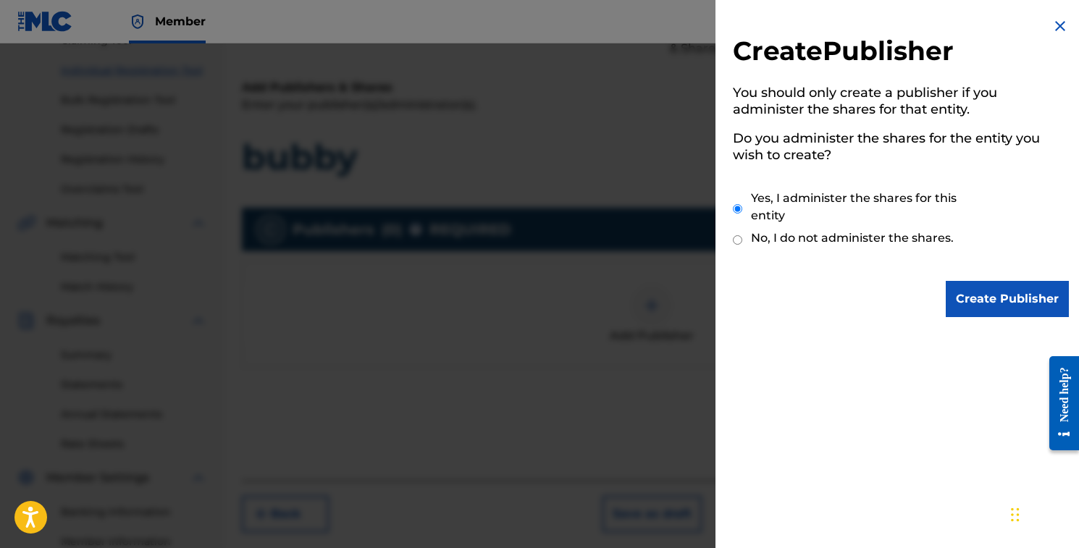
click at [946, 296] on input "Create Publisher" at bounding box center [1006, 299] width 123 height 36
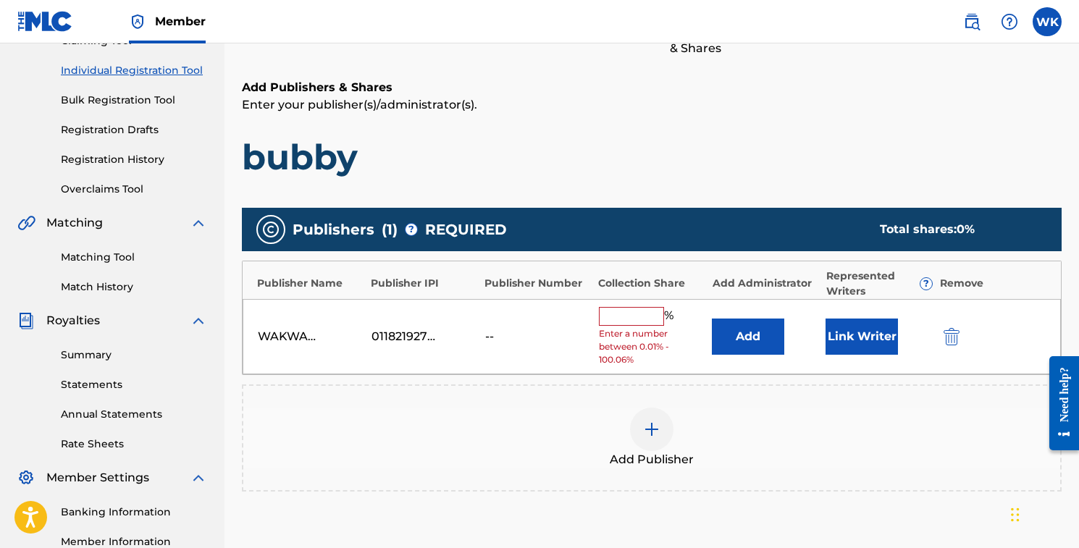
click at [646, 311] on input "text" at bounding box center [631, 316] width 65 height 19
type input "100"
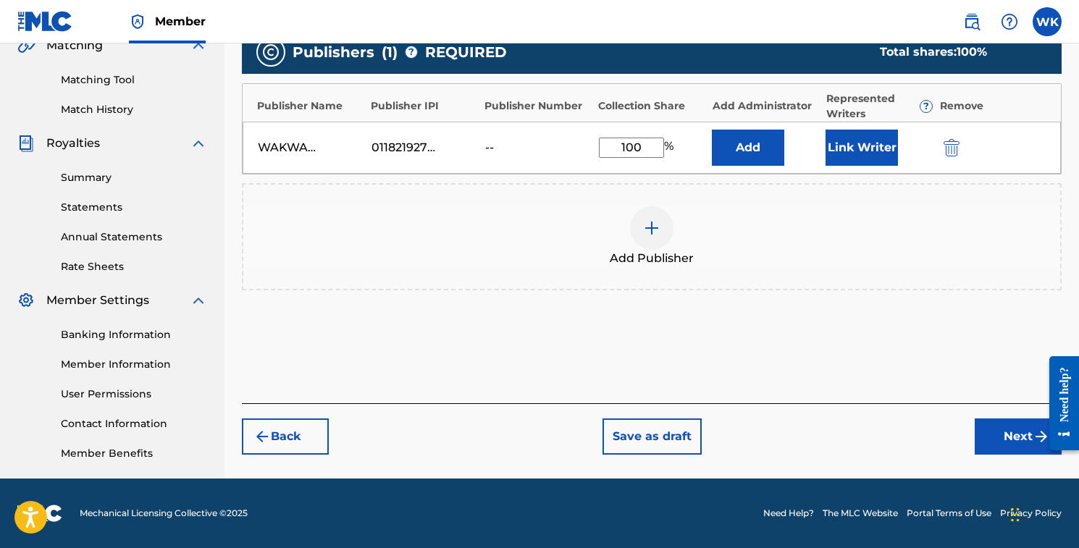
click at [1007, 434] on button "Next" at bounding box center [1017, 436] width 87 height 36
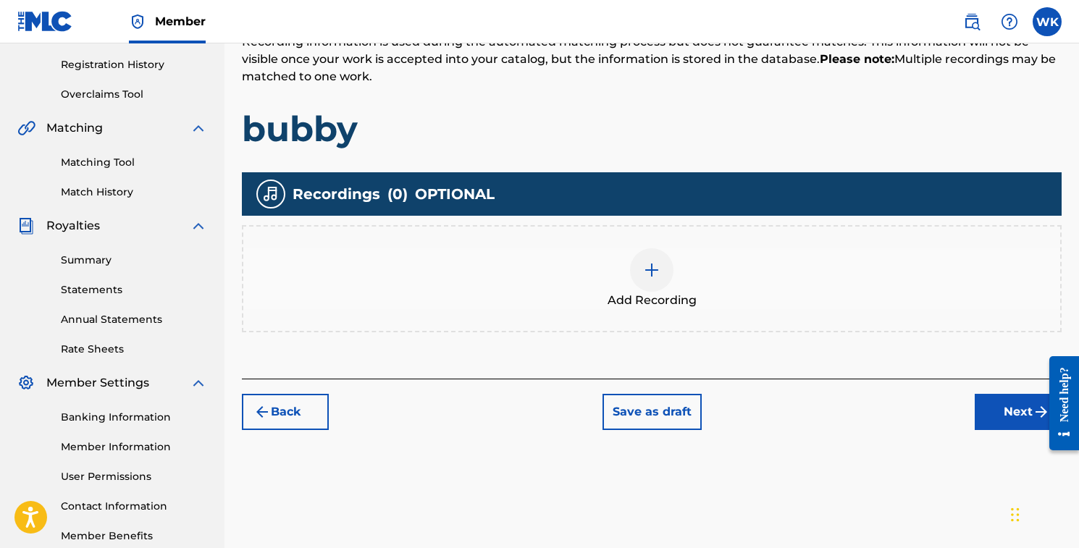
click at [1041, 397] on div at bounding box center [1058, 403] width 41 height 117
click at [1016, 408] on button "Next" at bounding box center [1017, 412] width 87 height 36
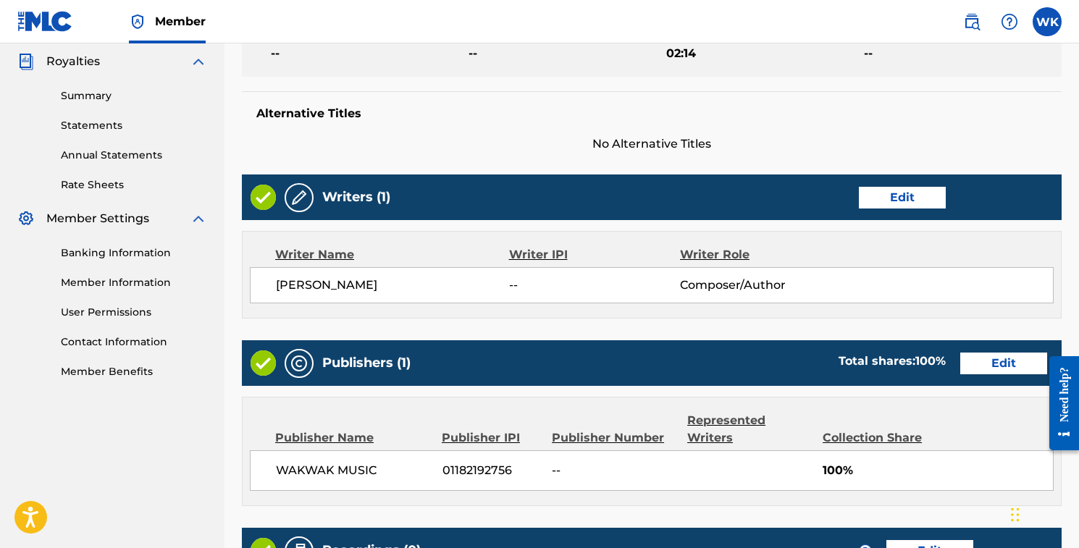
scroll to position [645, 0]
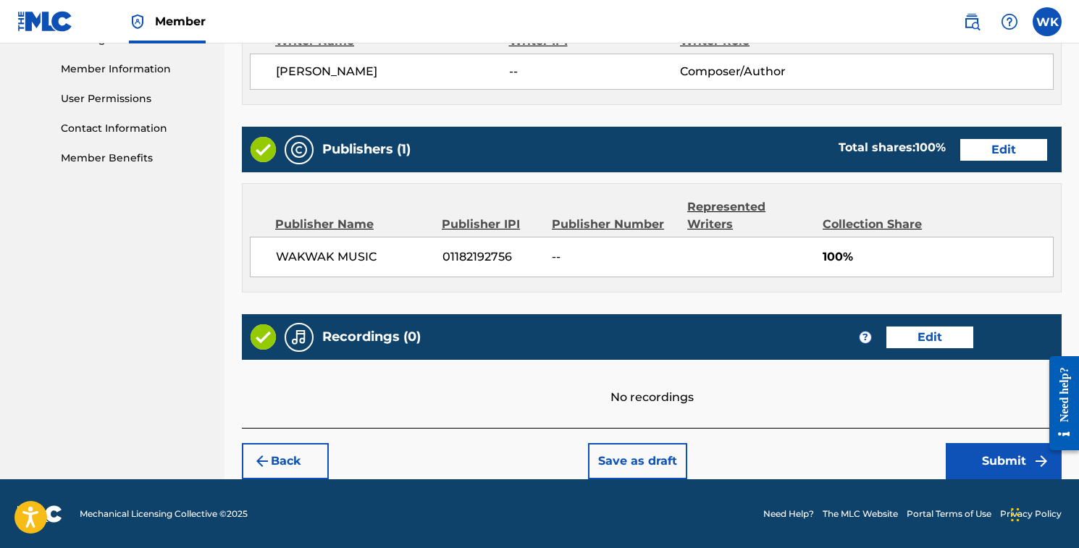
click at [973, 447] on button "Submit" at bounding box center [1003, 461] width 116 height 36
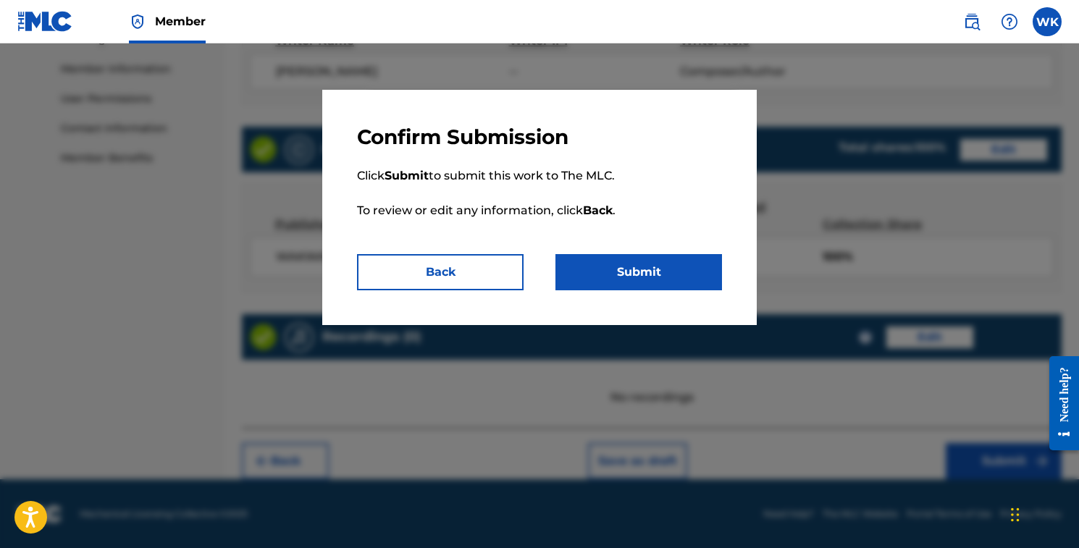
click at [641, 282] on button "Submit" at bounding box center [638, 272] width 166 height 36
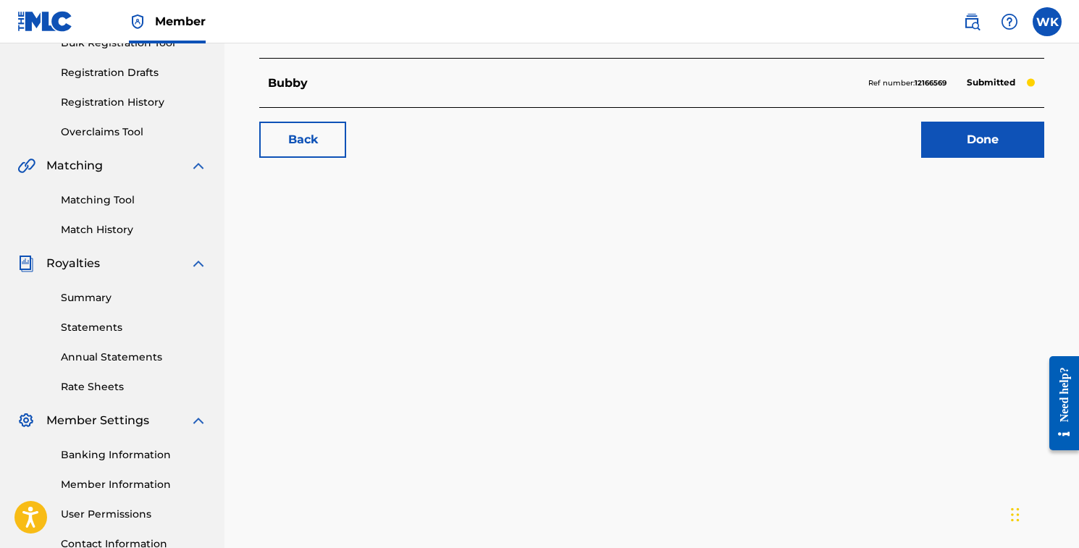
scroll to position [320, 0]
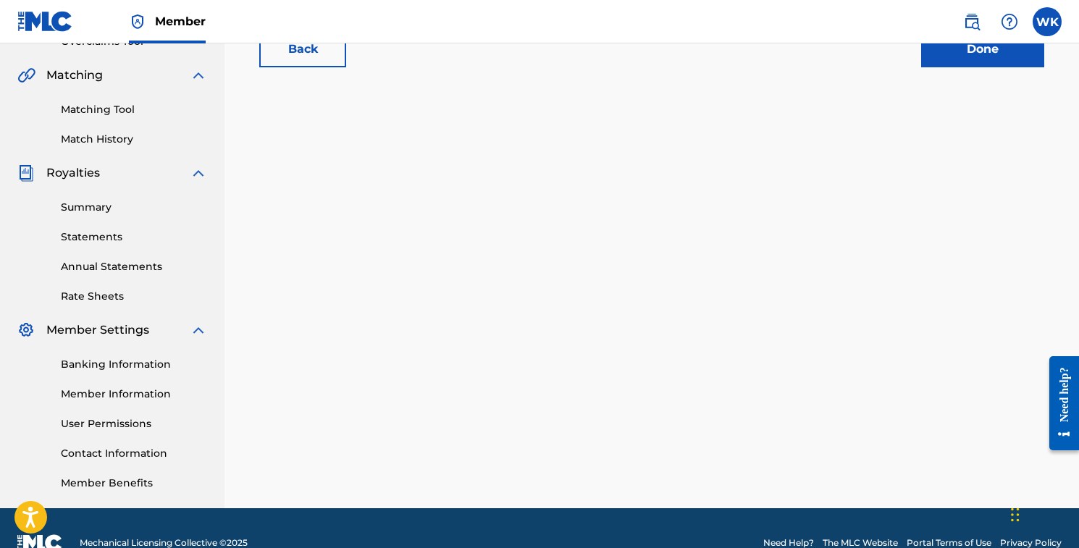
click at [109, 368] on link "Banking Information" at bounding box center [134, 364] width 146 height 15
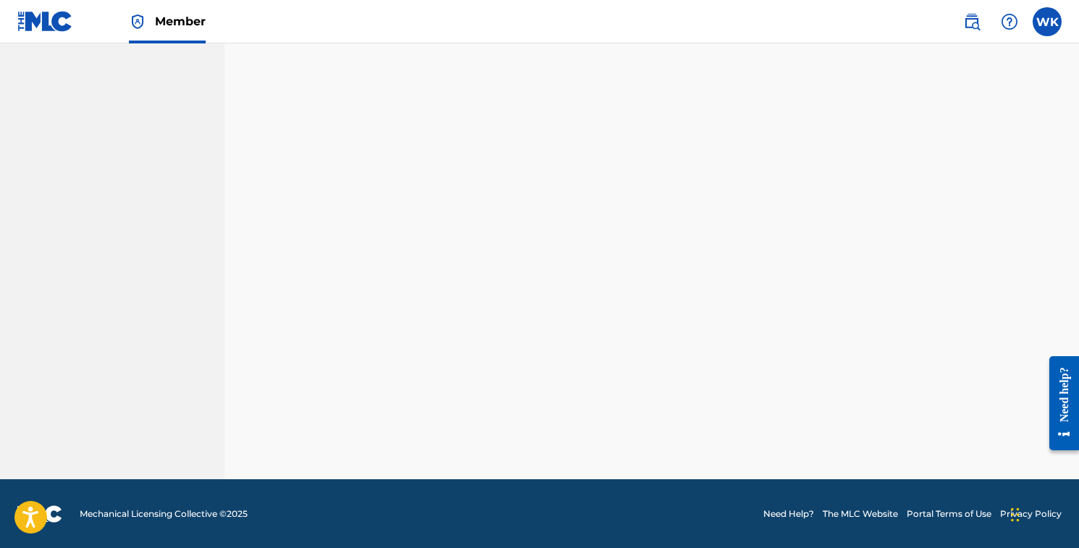
scroll to position [350, 0]
